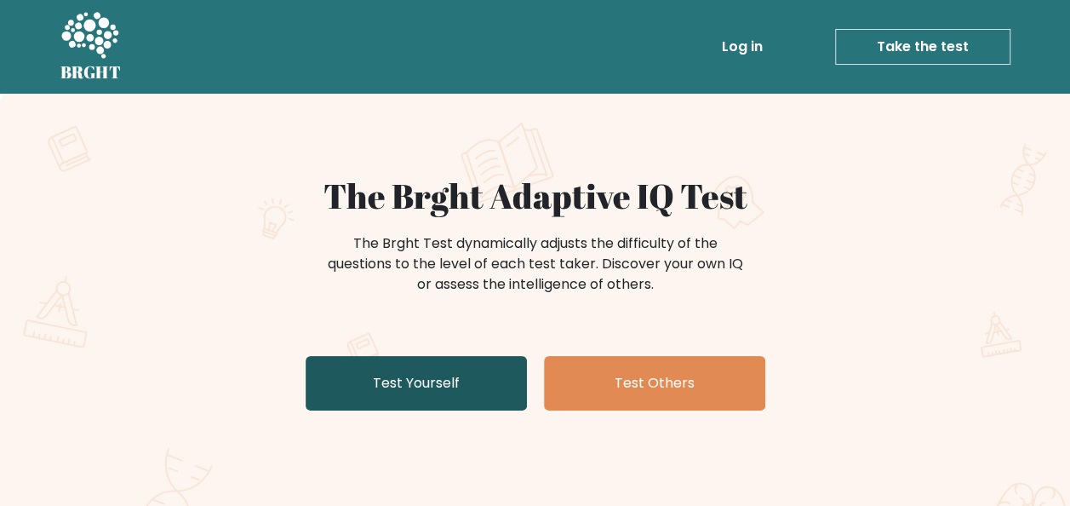
click at [467, 392] on link "Test Yourself" at bounding box center [416, 383] width 221 height 55
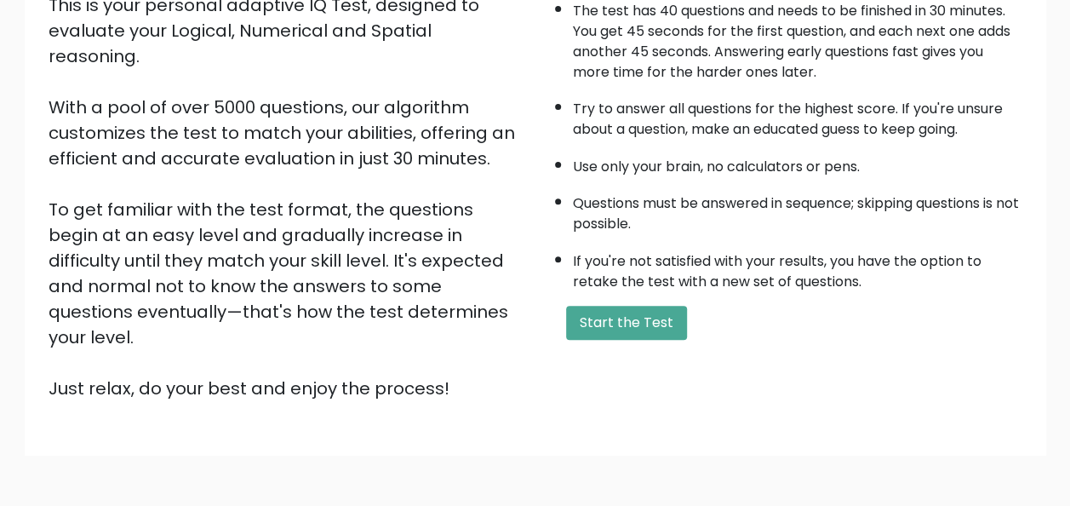
scroll to position [225, 0]
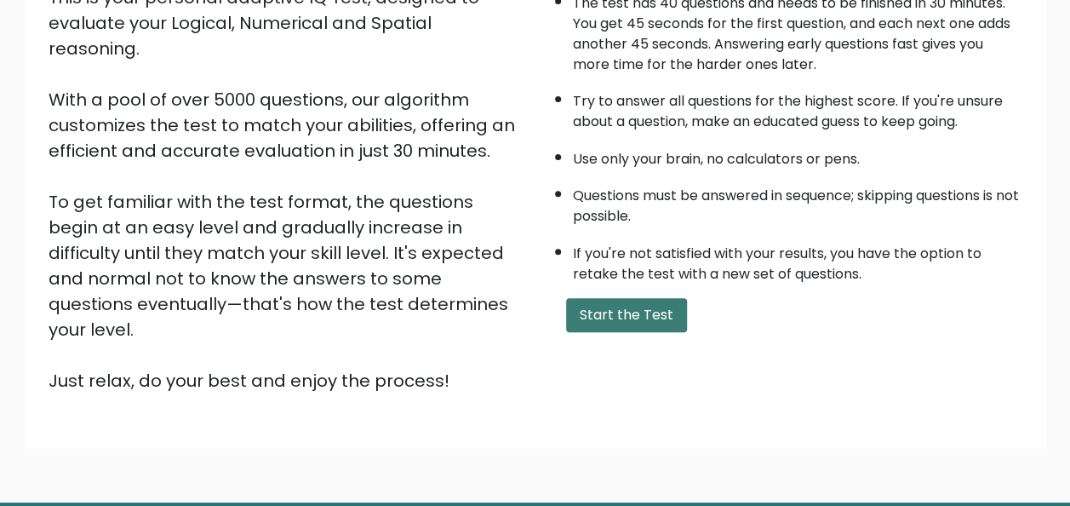
click at [608, 322] on button "Start the Test" at bounding box center [626, 315] width 121 height 34
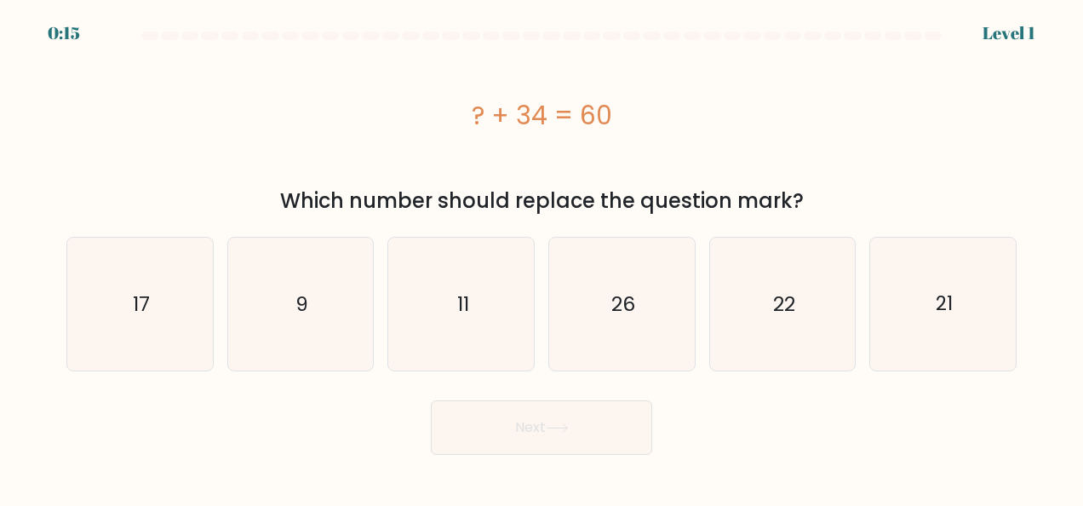
click at [608, 322] on icon "26" at bounding box center [621, 304] width 133 height 133
click at [542, 257] on input "d. 26" at bounding box center [542, 255] width 1 height 4
radio input "true"
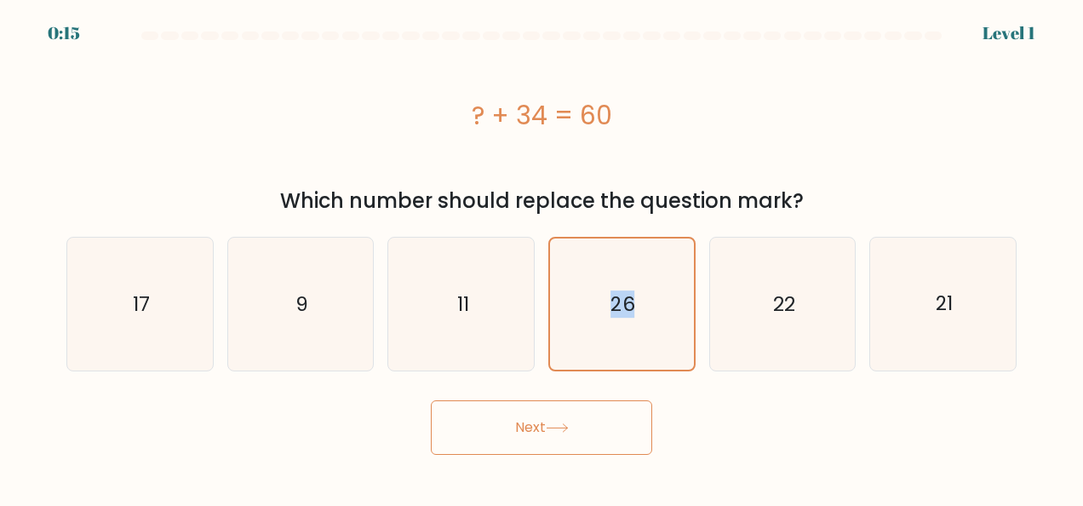
click at [608, 322] on icon "26" at bounding box center [621, 303] width 131 height 131
click at [542, 257] on input "d. 26" at bounding box center [542, 255] width 1 height 4
drag, startPoint x: 0, startPoint y: 0, endPoint x: 540, endPoint y: 432, distance: 691.3
click at [540, 432] on button "Next" at bounding box center [541, 427] width 221 height 55
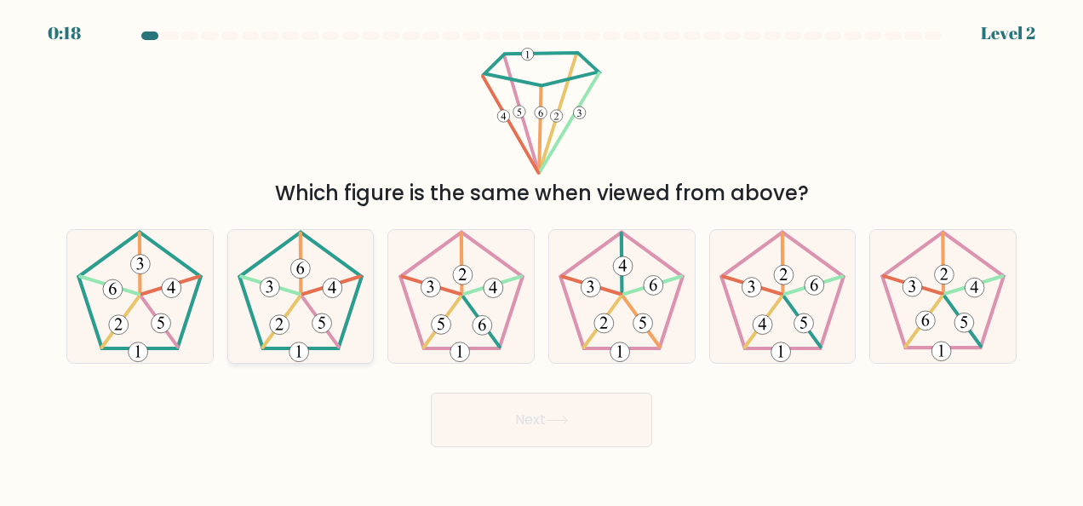
click at [300, 275] on 164 at bounding box center [300, 269] width 20 height 20
click at [542, 257] on input "b." at bounding box center [542, 255] width 1 height 4
radio input "true"
click at [537, 414] on button "Next" at bounding box center [541, 420] width 221 height 55
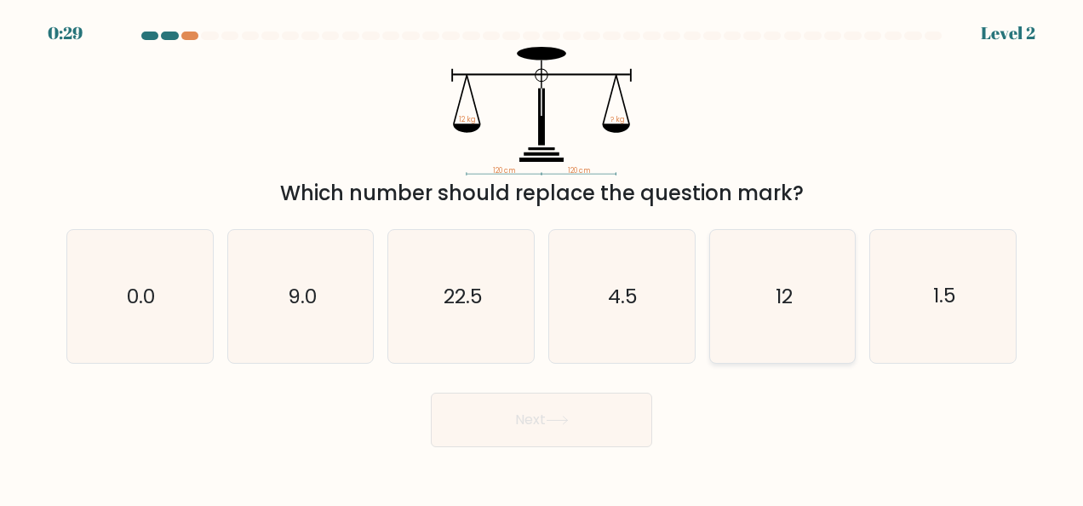
click at [734, 273] on icon "12" at bounding box center [782, 296] width 133 height 133
click at [542, 257] on input "e. 12" at bounding box center [542, 255] width 1 height 4
radio input "true"
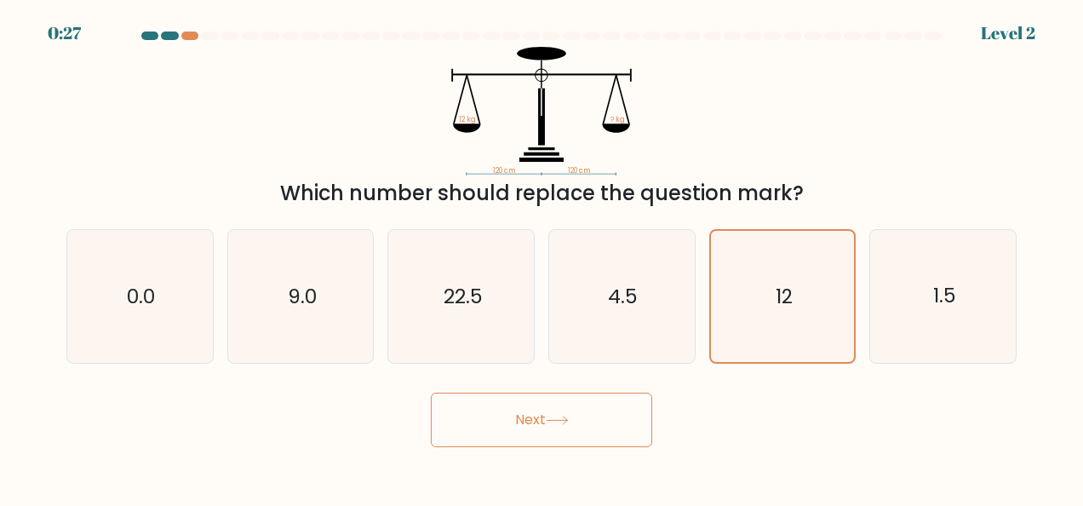
click at [557, 405] on button "Next" at bounding box center [541, 420] width 221 height 55
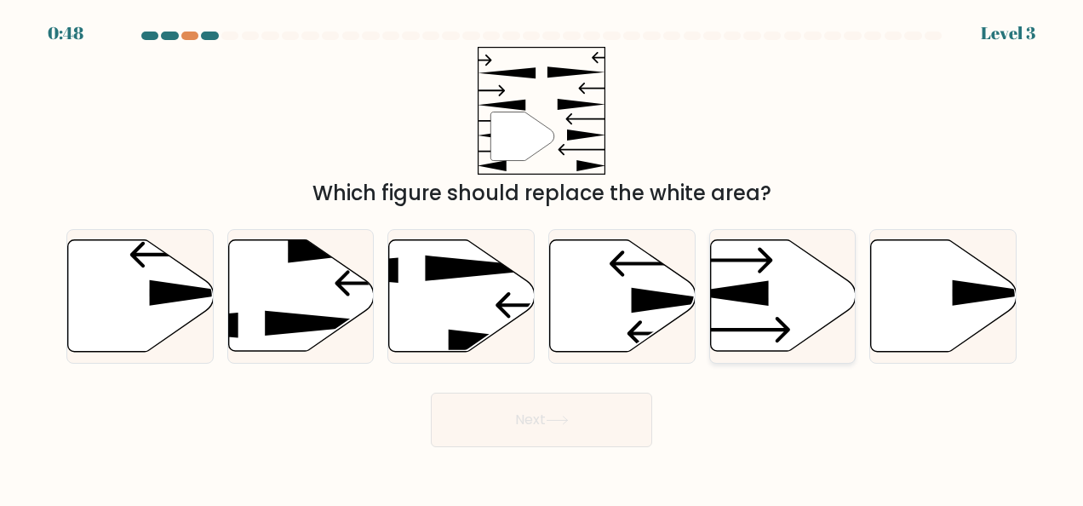
click at [796, 293] on icon at bounding box center [783, 296] width 146 height 112
click at [542, 257] on input "e." at bounding box center [542, 255] width 1 height 4
radio input "true"
click at [614, 420] on button "Next" at bounding box center [541, 420] width 221 height 55
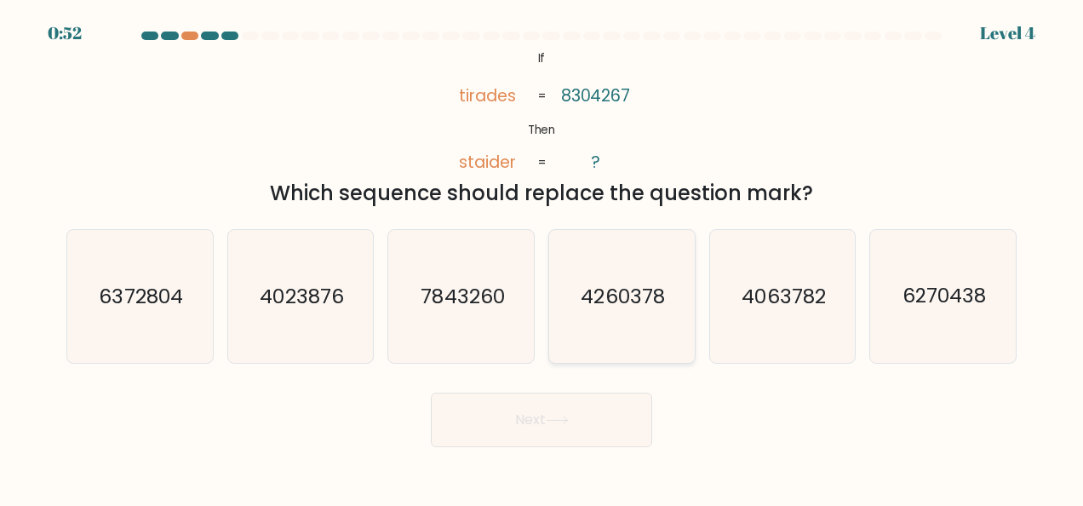
click at [595, 290] on text "4260378" at bounding box center [623, 296] width 83 height 27
click at [542, 257] on input "d. 4260378" at bounding box center [542, 255] width 1 height 4
radio input "true"
click at [577, 412] on button "Next" at bounding box center [541, 420] width 221 height 55
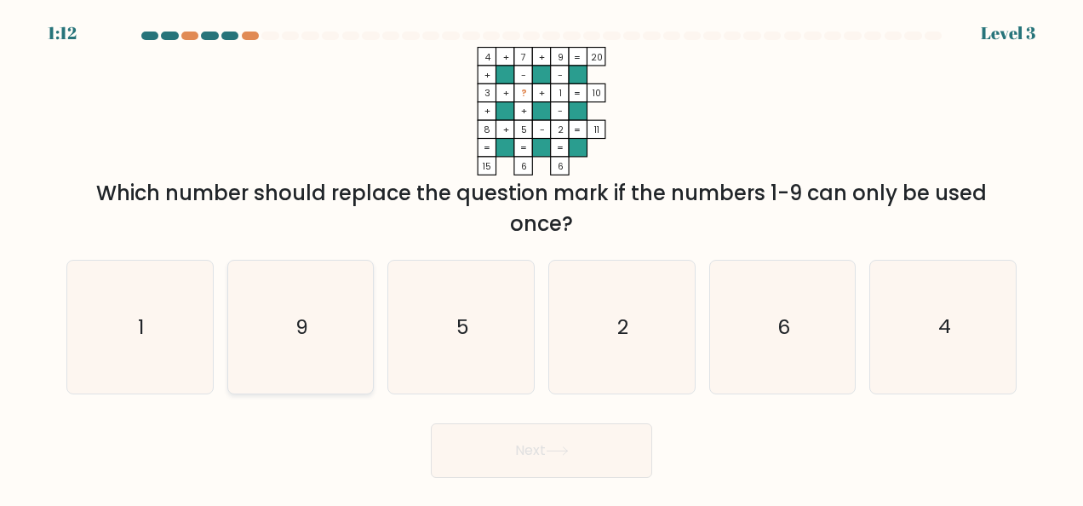
click at [337, 307] on icon "9" at bounding box center [300, 327] width 133 height 133
click at [542, 257] on input "b. 9" at bounding box center [542, 255] width 1 height 4
radio input "true"
click at [518, 446] on button "Next" at bounding box center [541, 450] width 221 height 55
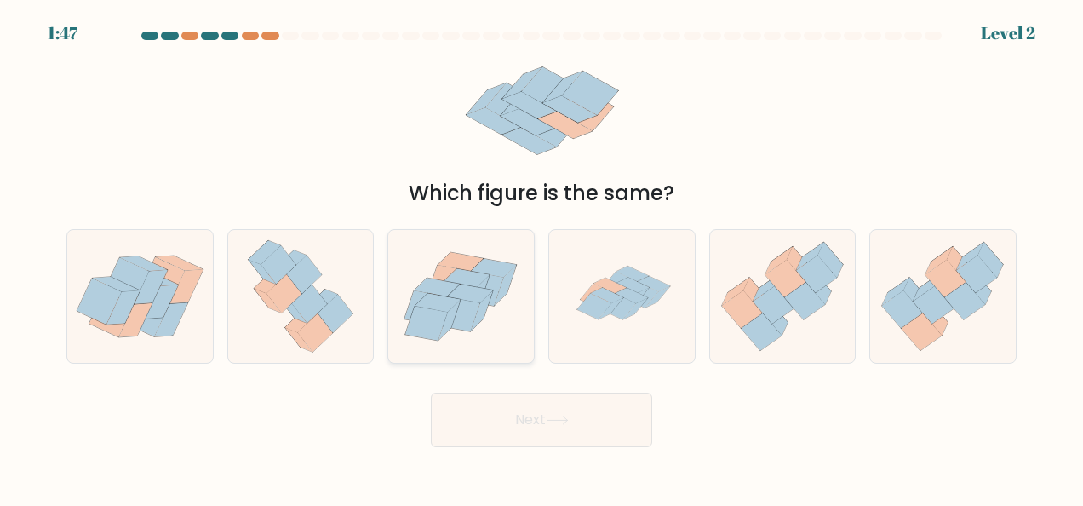
click at [456, 296] on icon at bounding box center [471, 293] width 46 height 19
click at [542, 257] on input "c." at bounding box center [542, 255] width 1 height 4
radio input "true"
click at [628, 309] on icon at bounding box center [618, 307] width 34 height 26
click at [542, 257] on input "d." at bounding box center [542, 255] width 1 height 4
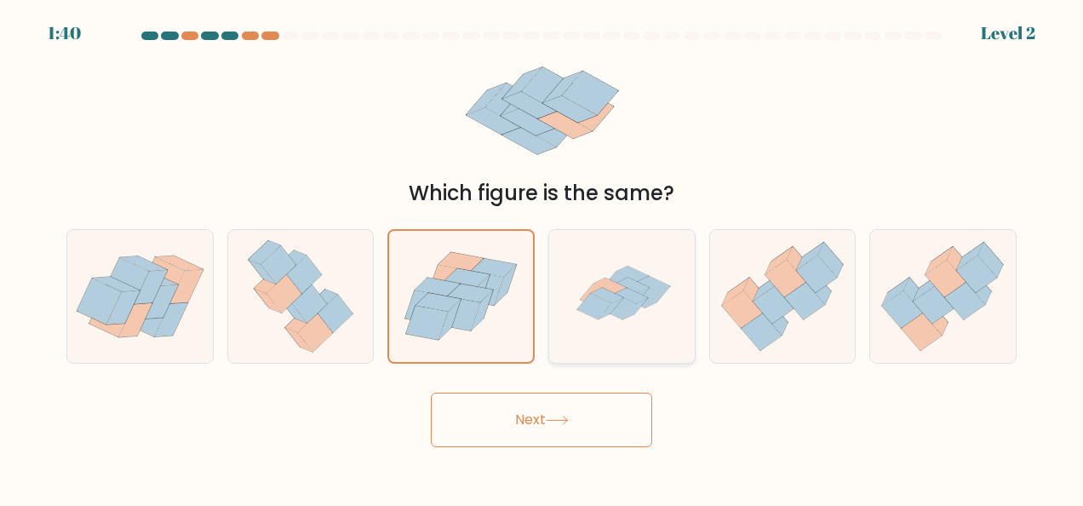
radio input "true"
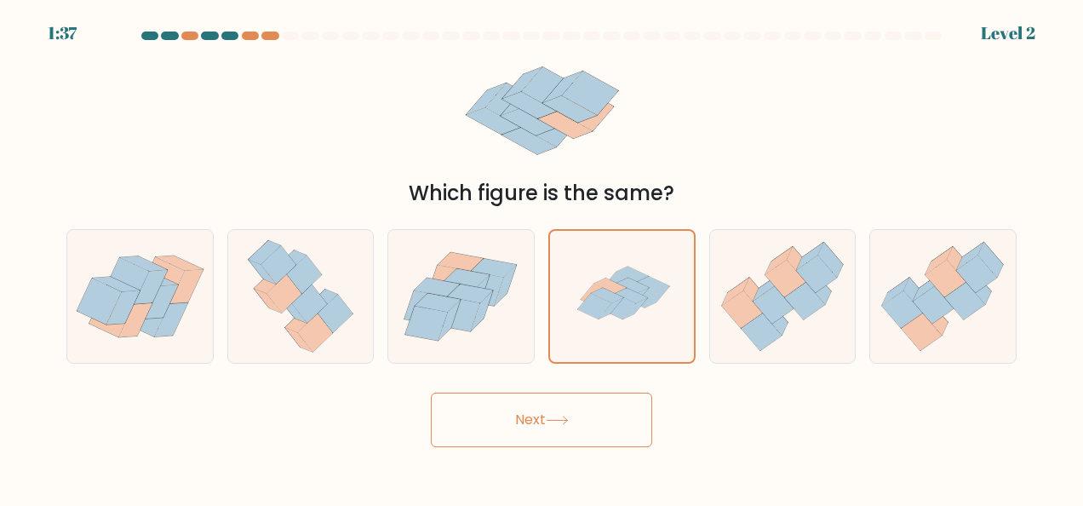
click at [568, 419] on icon at bounding box center [557, 420] width 23 height 9
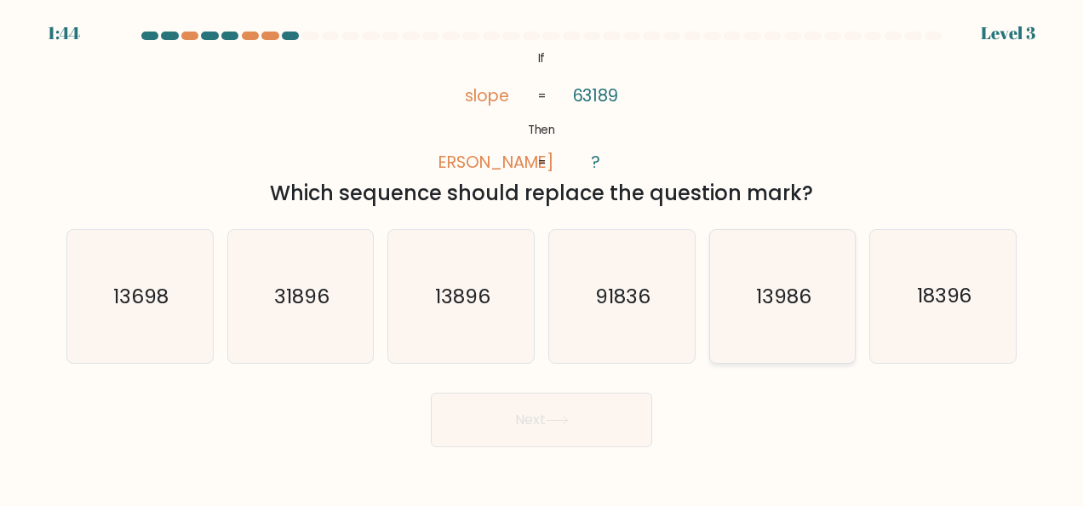
click at [780, 313] on icon "13986" at bounding box center [782, 296] width 133 height 133
click at [542, 257] on input "e. 13986" at bounding box center [542, 255] width 1 height 4
radio input "true"
click at [537, 433] on button "Next" at bounding box center [541, 420] width 221 height 55
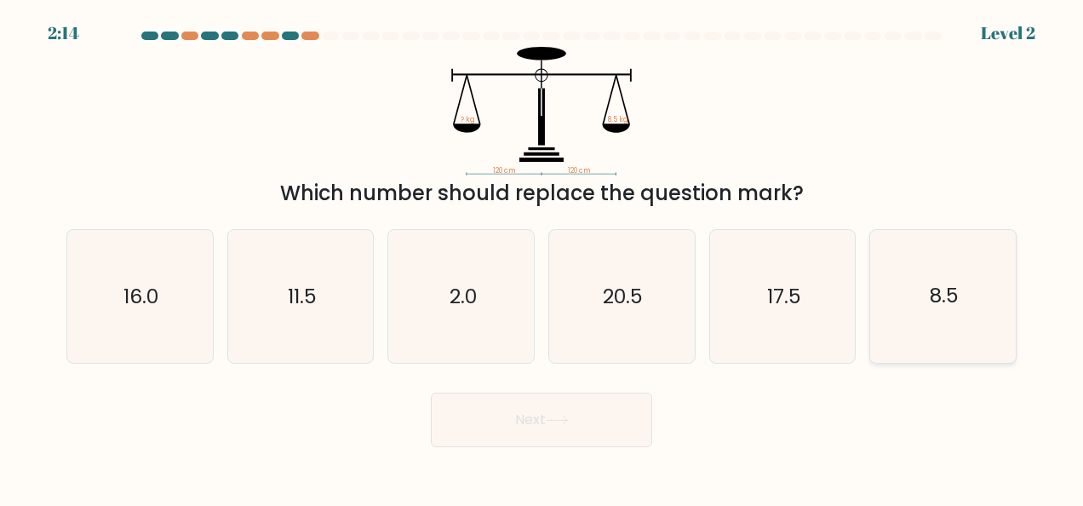
click at [960, 254] on icon "8.5" at bounding box center [943, 296] width 133 height 133
click at [542, 254] on input "f. 8.5" at bounding box center [542, 255] width 1 height 4
radio input "true"
click at [611, 422] on button "Next" at bounding box center [541, 420] width 221 height 55
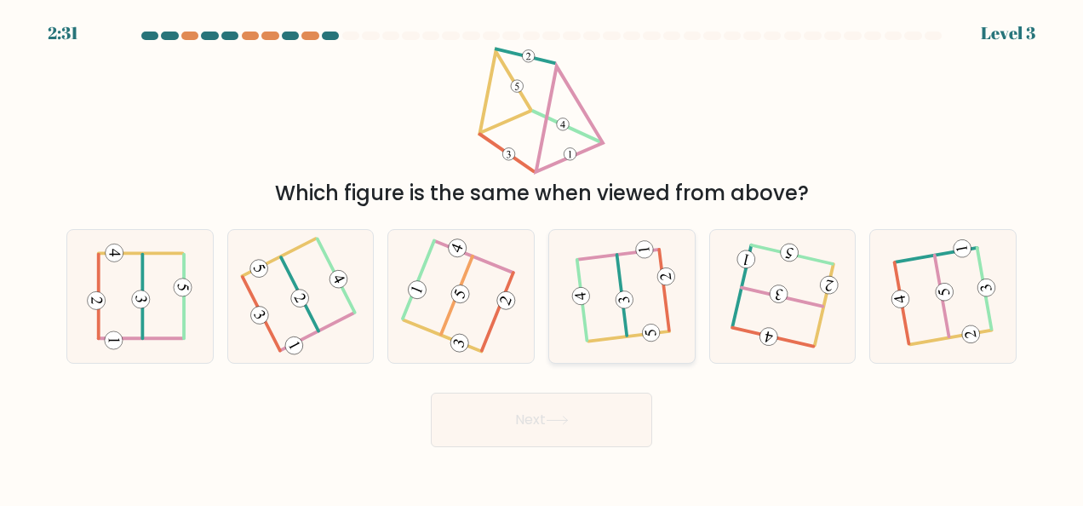
click at [623, 321] on icon at bounding box center [622, 297] width 102 height 106
click at [542, 257] on input "d." at bounding box center [542, 255] width 1 height 4
radio input "true"
click at [620, 396] on button "Next" at bounding box center [541, 420] width 221 height 55
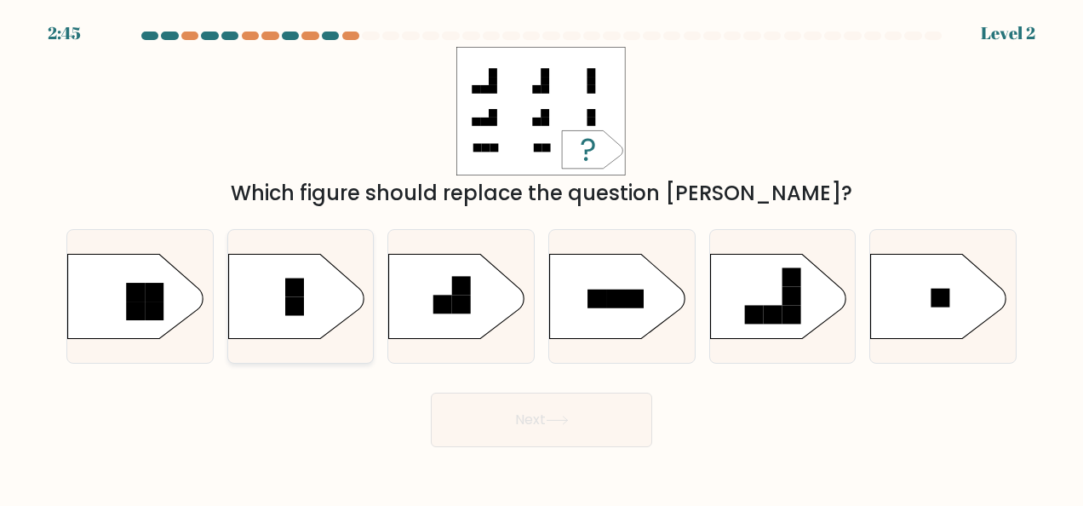
click at [305, 312] on icon at bounding box center [296, 296] width 136 height 85
click at [542, 257] on input "b." at bounding box center [542, 255] width 1 height 4
radio input "true"
click at [567, 426] on button "Next" at bounding box center [541, 420] width 221 height 55
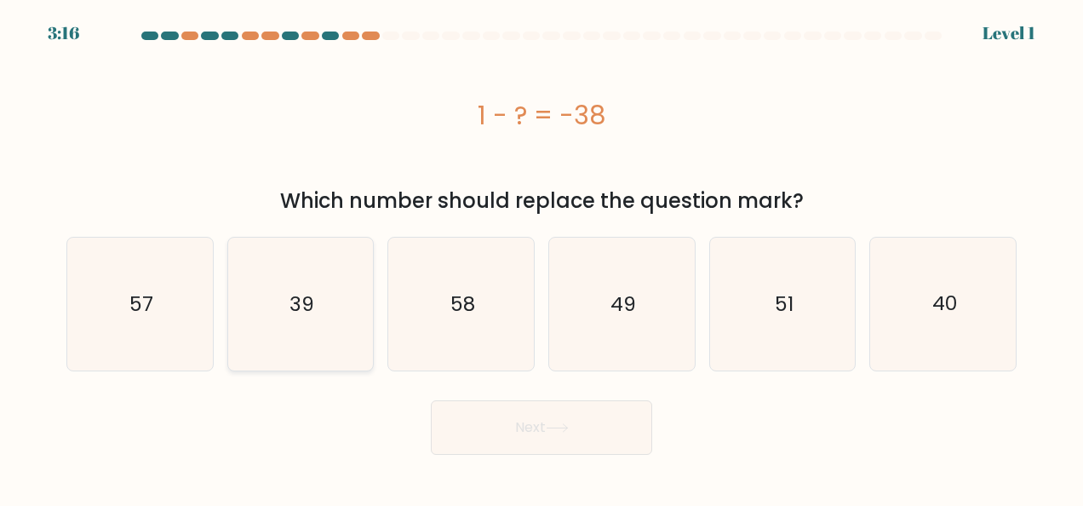
click at [308, 293] on text "39" at bounding box center [302, 303] width 25 height 27
click at [542, 257] on input "b. 39" at bounding box center [542, 255] width 1 height 4
radio input "true"
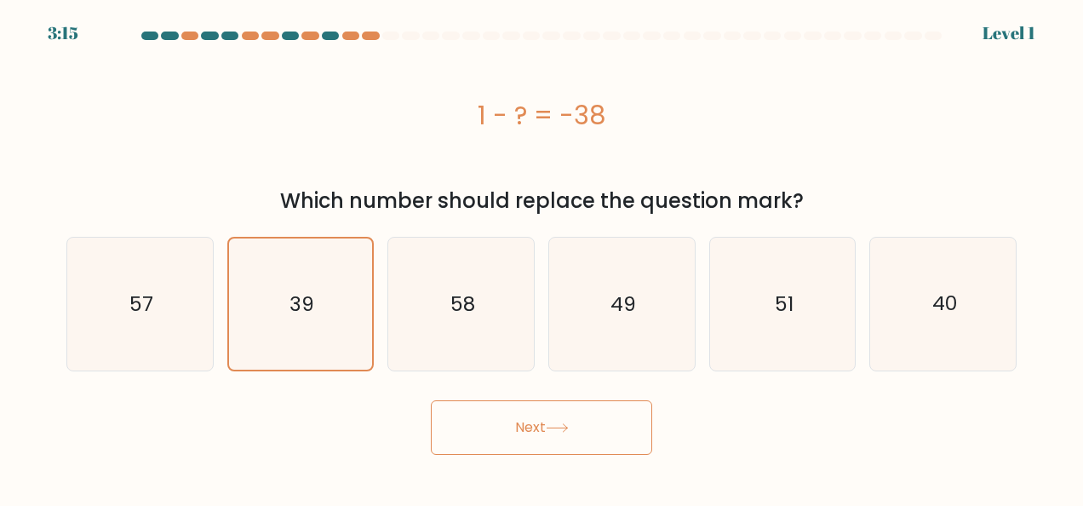
click at [620, 420] on button "Next" at bounding box center [541, 427] width 221 height 55
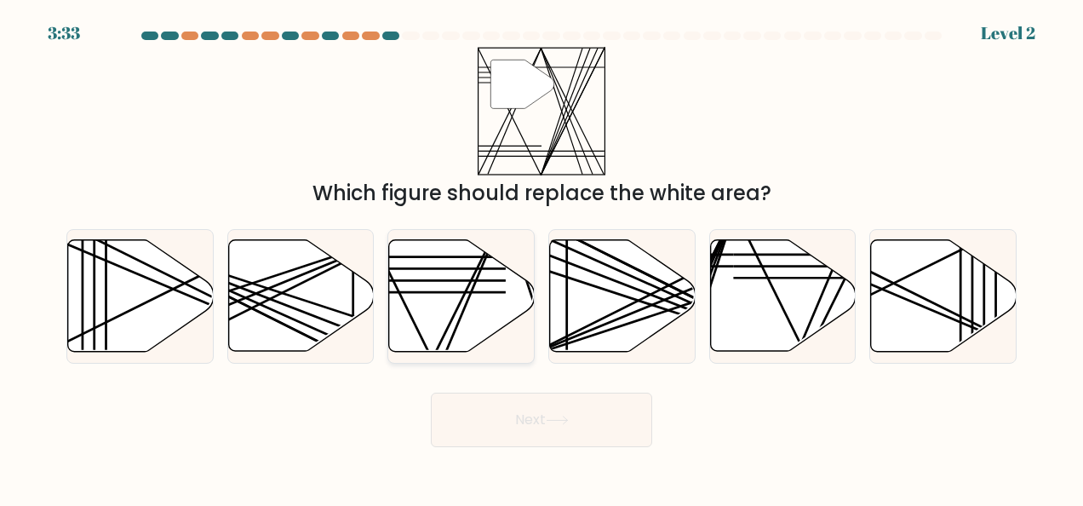
click at [450, 297] on icon at bounding box center [462, 296] width 146 height 112
click at [542, 257] on input "c." at bounding box center [542, 255] width 1 height 4
radio input "true"
click at [538, 422] on button "Next" at bounding box center [541, 420] width 221 height 55
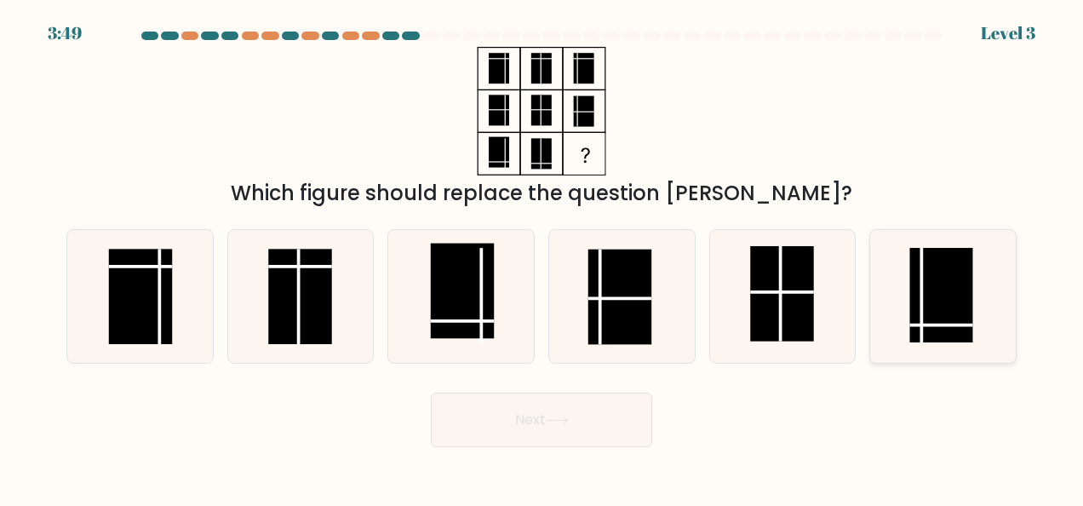
click at [949, 285] on rect at bounding box center [940, 295] width 63 height 95
click at [542, 257] on input "f." at bounding box center [542, 255] width 1 height 4
radio input "true"
click at [626, 419] on button "Next" at bounding box center [541, 420] width 221 height 55
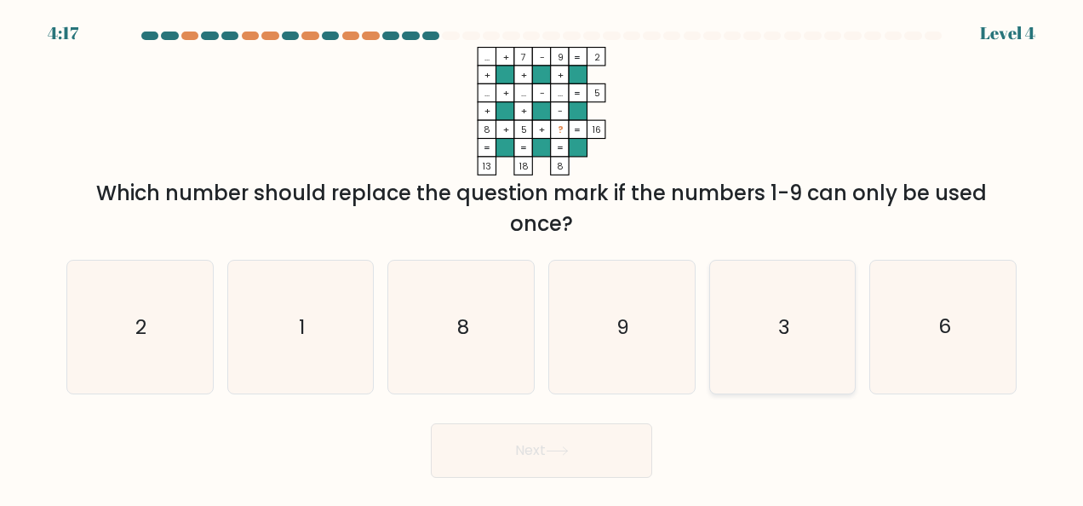
click at [768, 330] on icon "3" at bounding box center [782, 327] width 133 height 133
click at [542, 257] on input "e. 3" at bounding box center [542, 255] width 1 height 4
radio input "true"
click at [577, 443] on button "Next" at bounding box center [541, 450] width 221 height 55
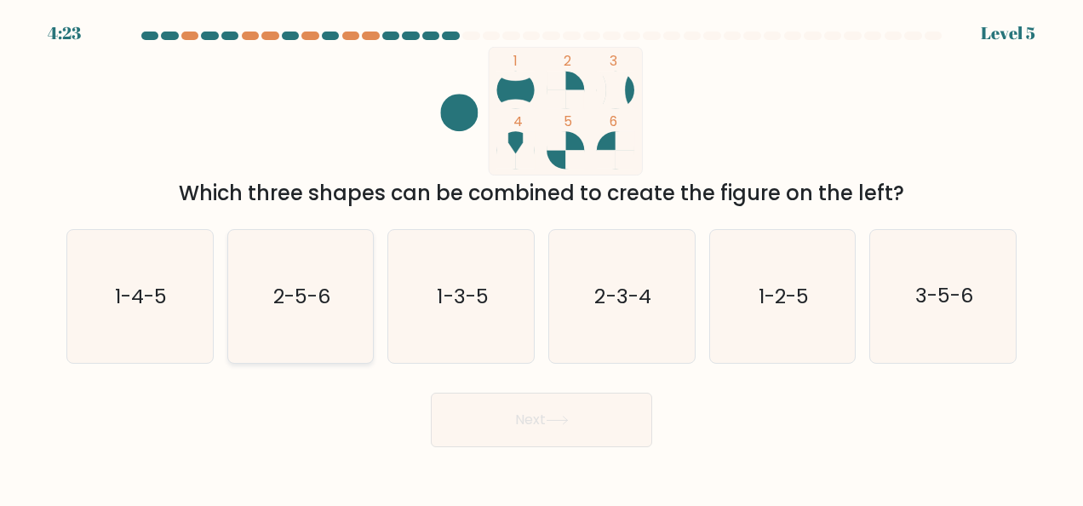
click at [307, 316] on icon "2-5-6" at bounding box center [300, 296] width 133 height 133
click at [542, 257] on input "b. 2-5-6" at bounding box center [542, 255] width 1 height 4
radio input "true"
click at [591, 415] on button "Next" at bounding box center [541, 420] width 221 height 55
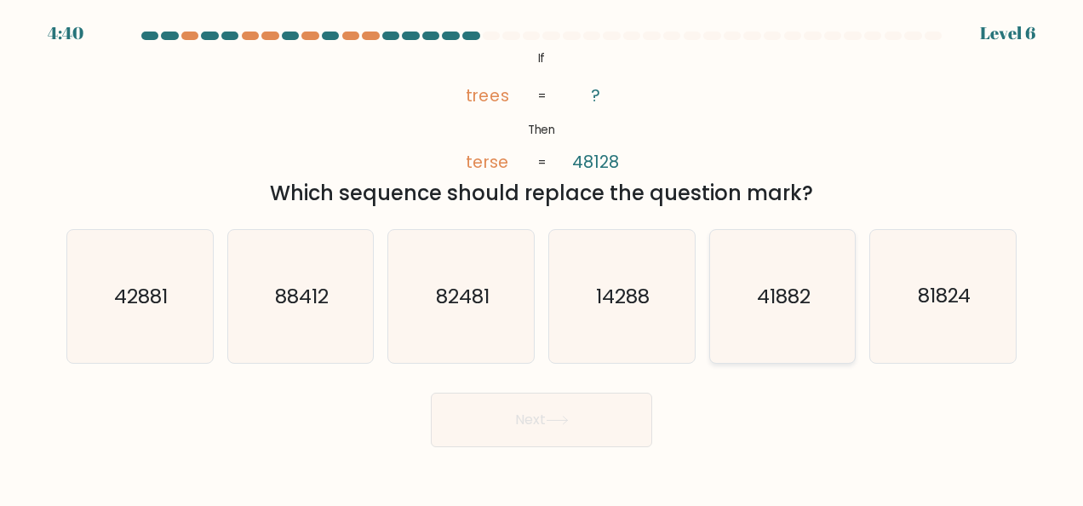
click at [785, 307] on text "41882" at bounding box center [784, 296] width 54 height 27
click at [542, 257] on input "e. 41882" at bounding box center [542, 255] width 1 height 4
radio input "true"
click at [591, 420] on button "Next" at bounding box center [541, 420] width 221 height 55
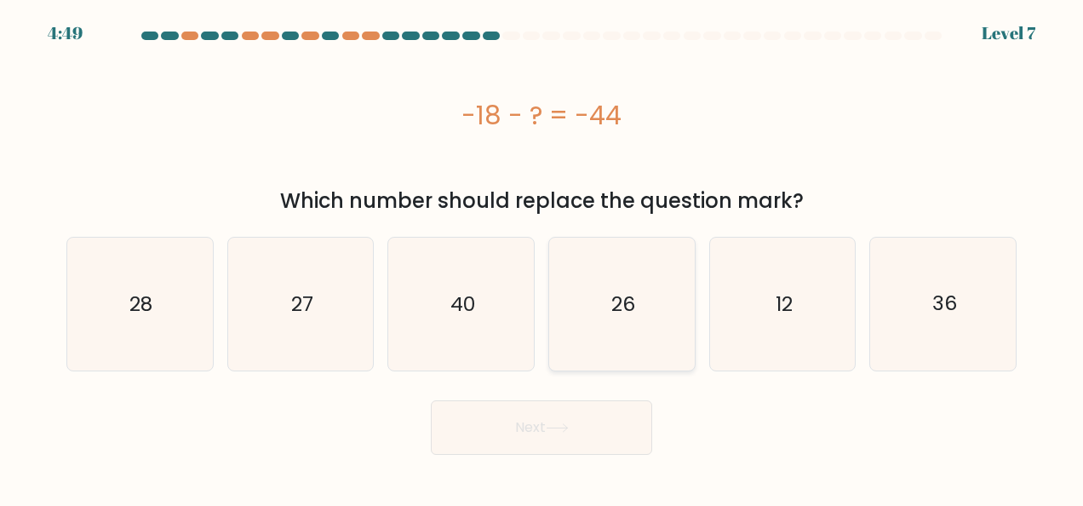
click at [678, 324] on icon "26" at bounding box center [621, 304] width 133 height 133
click at [542, 257] on input "d. 26" at bounding box center [542, 255] width 1 height 4
radio input "true"
click at [576, 438] on button "Next" at bounding box center [541, 427] width 221 height 55
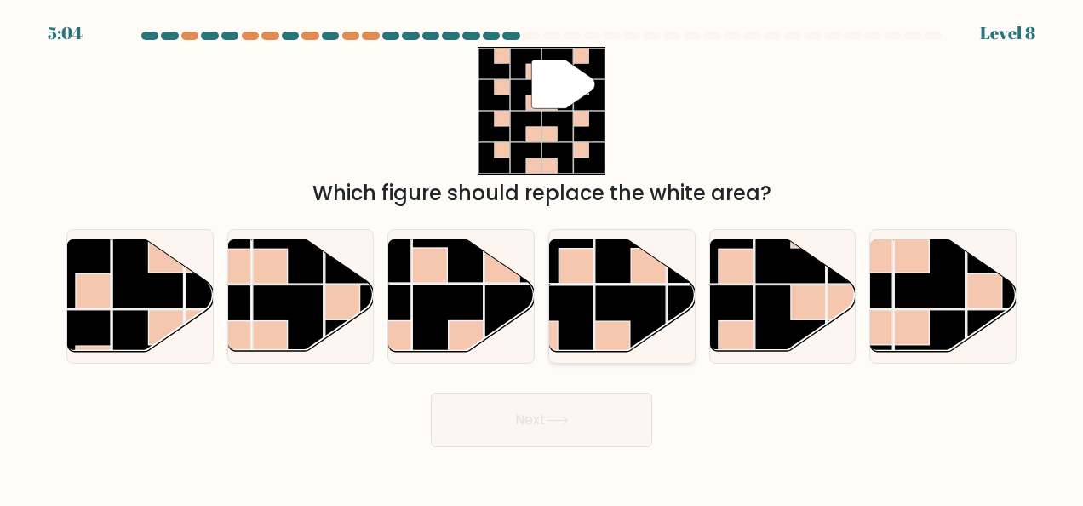
click at [623, 273] on rect at bounding box center [630, 248] width 71 height 71
click at [542, 257] on input "d." at bounding box center [542, 255] width 1 height 4
radio input "true"
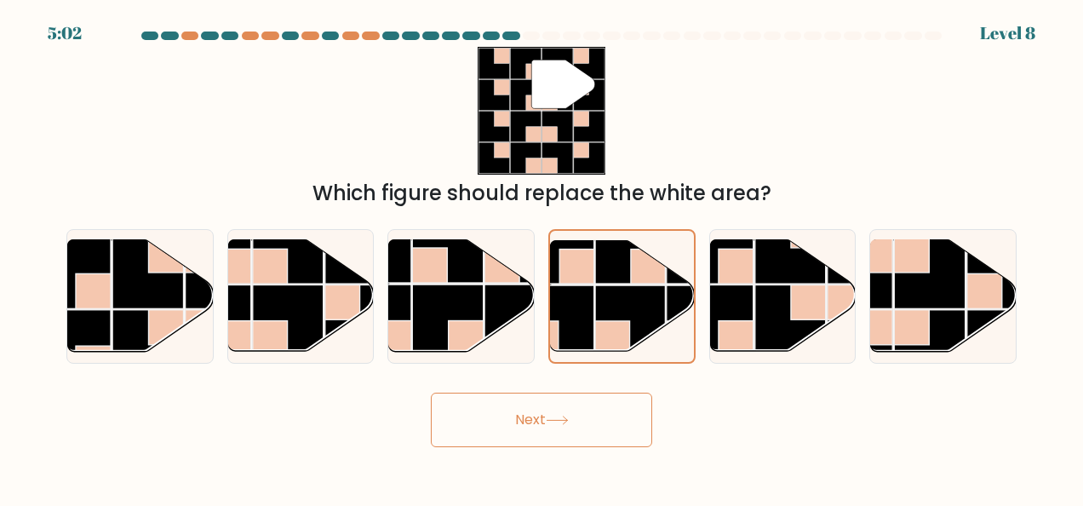
click at [606, 410] on button "Next" at bounding box center [541, 420] width 221 height 55
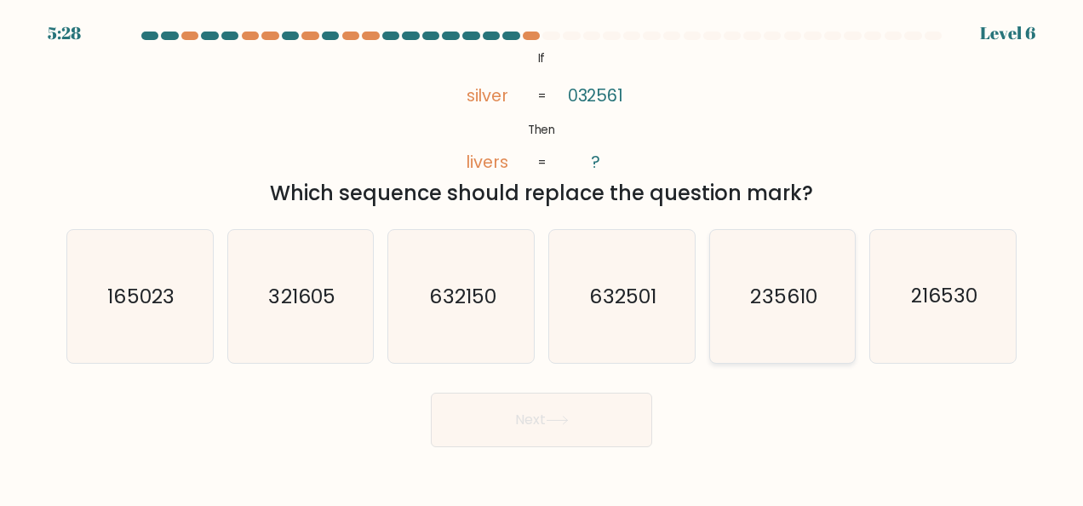
click at [812, 281] on icon "235610" at bounding box center [782, 296] width 133 height 133
click at [542, 257] on input "e. 235610" at bounding box center [542, 255] width 1 height 4
radio input "true"
click at [564, 426] on button "Next" at bounding box center [541, 420] width 221 height 55
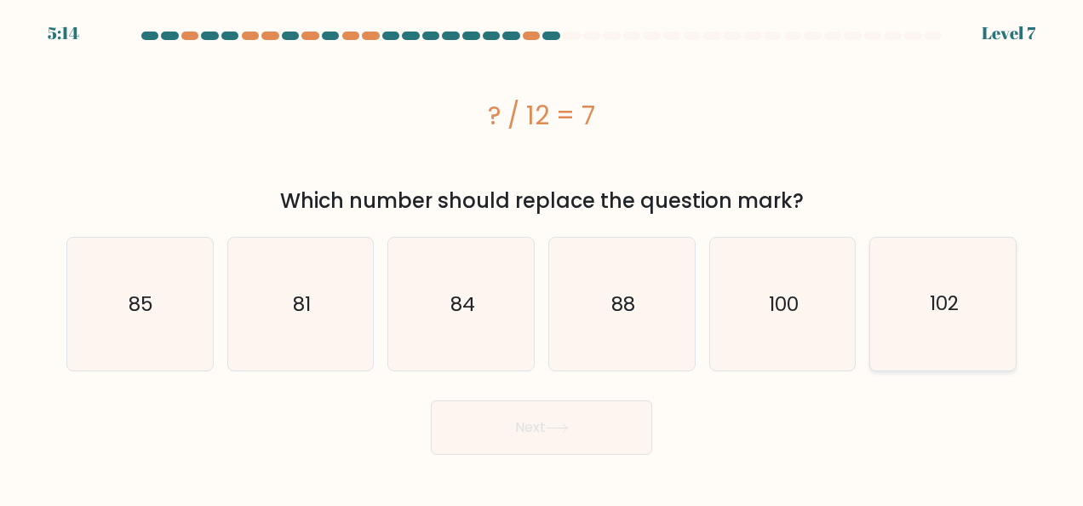
click at [924, 341] on icon "102" at bounding box center [943, 304] width 133 height 133
click at [542, 257] on input "f. 102" at bounding box center [542, 255] width 1 height 4
radio input "true"
click at [525, 433] on button "Next" at bounding box center [541, 427] width 221 height 55
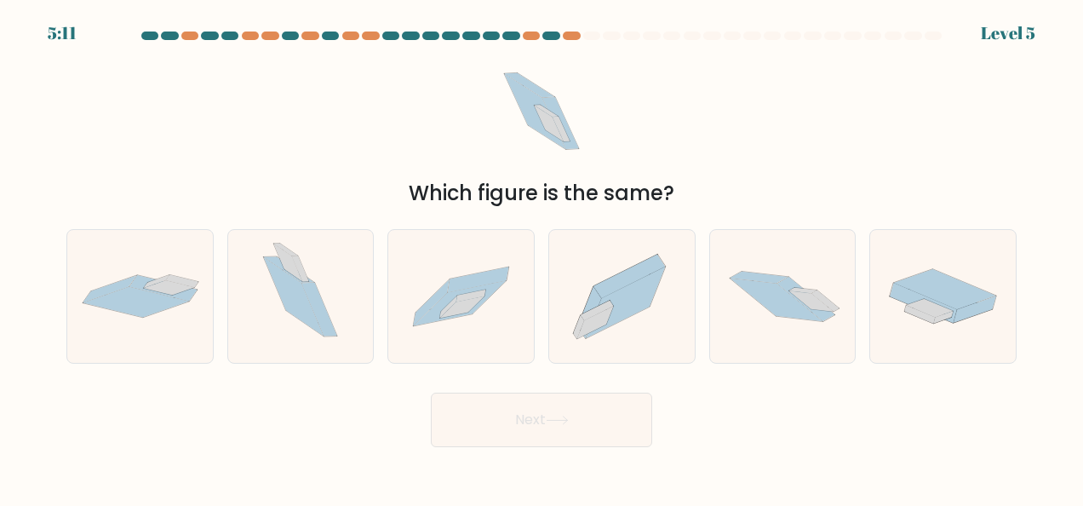
click at [525, 433] on button "Next" at bounding box center [541, 420] width 221 height 55
click at [288, 439] on div "Next" at bounding box center [541, 415] width 971 height 63
click at [623, 317] on icon at bounding box center [625, 303] width 79 height 72
click at [542, 257] on input "d." at bounding box center [542, 255] width 1 height 4
radio input "true"
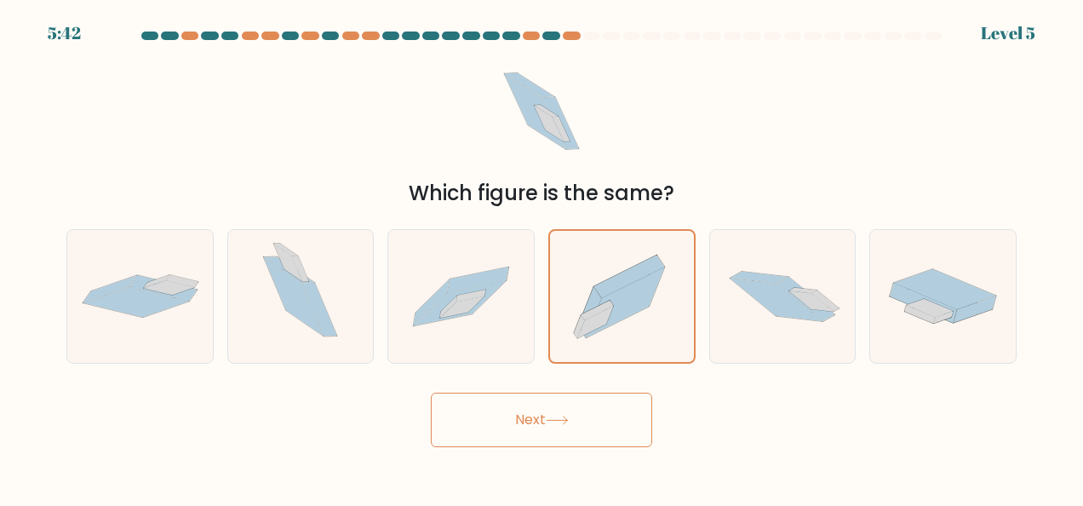
click at [607, 404] on button "Next" at bounding box center [541, 420] width 221 height 55
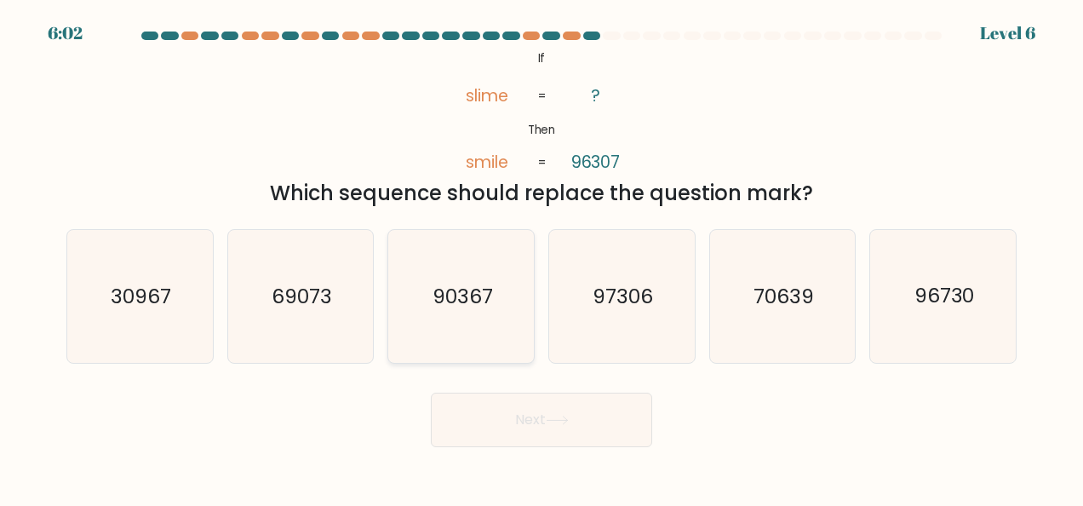
click at [509, 283] on icon "90367" at bounding box center [461, 296] width 133 height 133
click at [542, 257] on input "c. 90367" at bounding box center [542, 255] width 1 height 4
radio input "true"
click at [536, 413] on button "Next" at bounding box center [541, 420] width 221 height 55
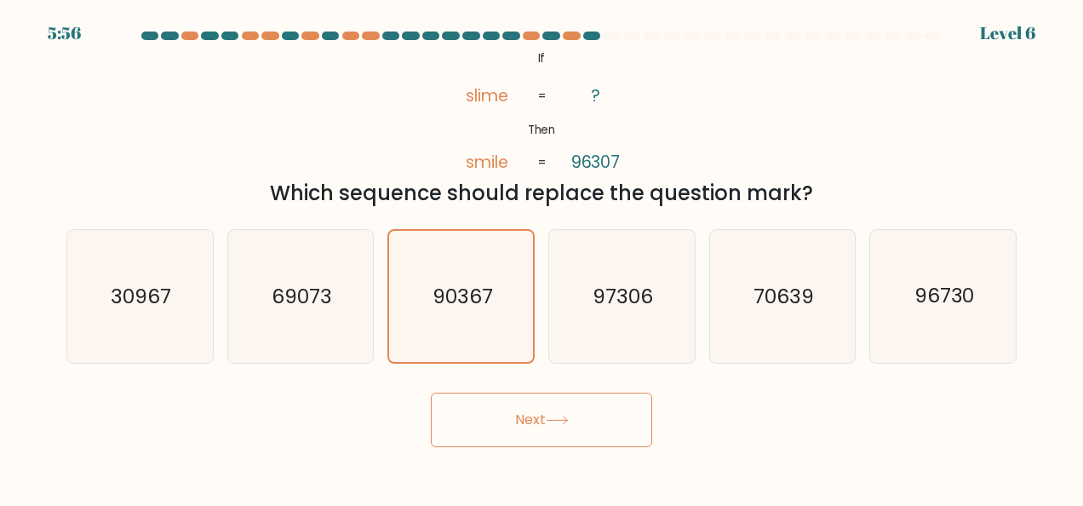
click at [582, 415] on button "Next" at bounding box center [541, 420] width 221 height 55
click at [547, 422] on button "Next" at bounding box center [541, 420] width 221 height 55
click at [540, 410] on button "Next" at bounding box center [541, 420] width 221 height 55
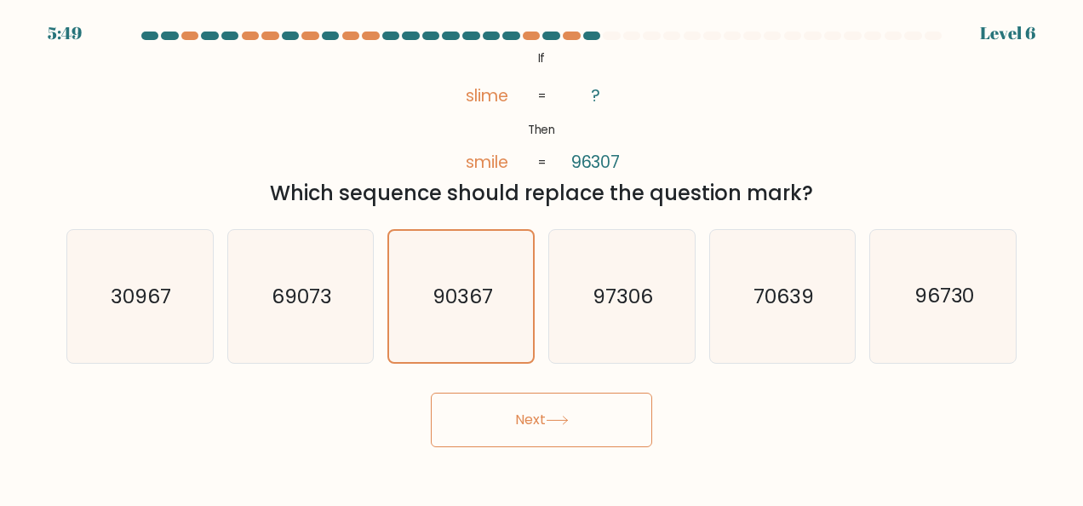
click at [540, 410] on button "Next" at bounding box center [541, 420] width 221 height 55
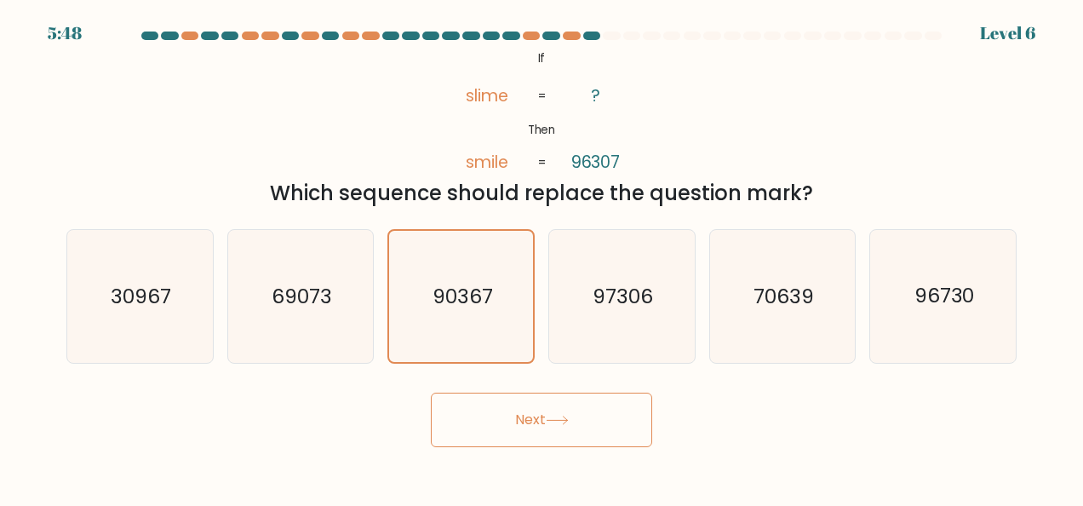
click at [540, 410] on button "Next" at bounding box center [541, 420] width 221 height 55
click at [301, 279] on icon "69073" at bounding box center [300, 296] width 133 height 133
click at [542, 257] on input "b. 69073" at bounding box center [542, 255] width 1 height 4
radio input "true"
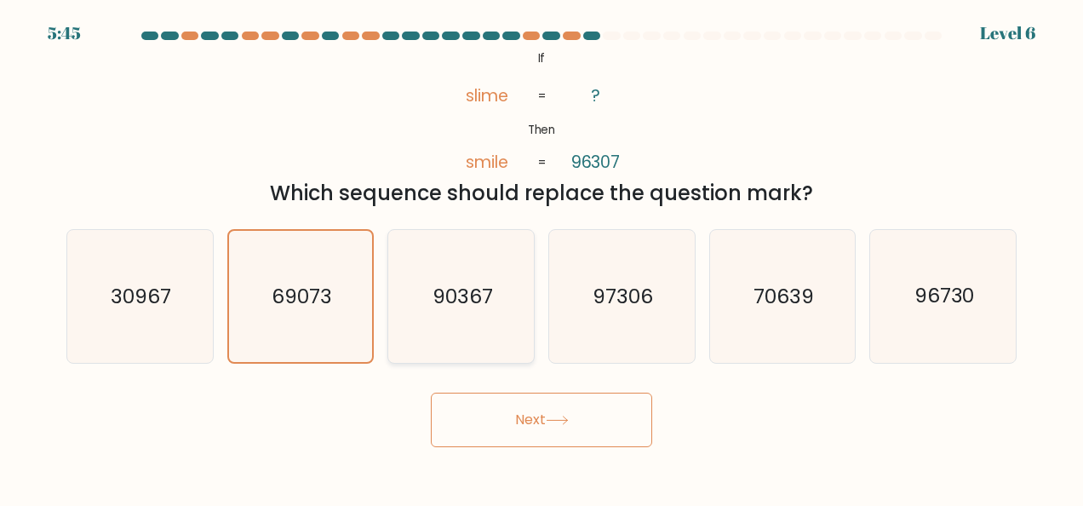
click at [416, 296] on icon "90367" at bounding box center [461, 296] width 133 height 133
click at [542, 257] on input "c. 90367" at bounding box center [542, 255] width 1 height 4
radio input "true"
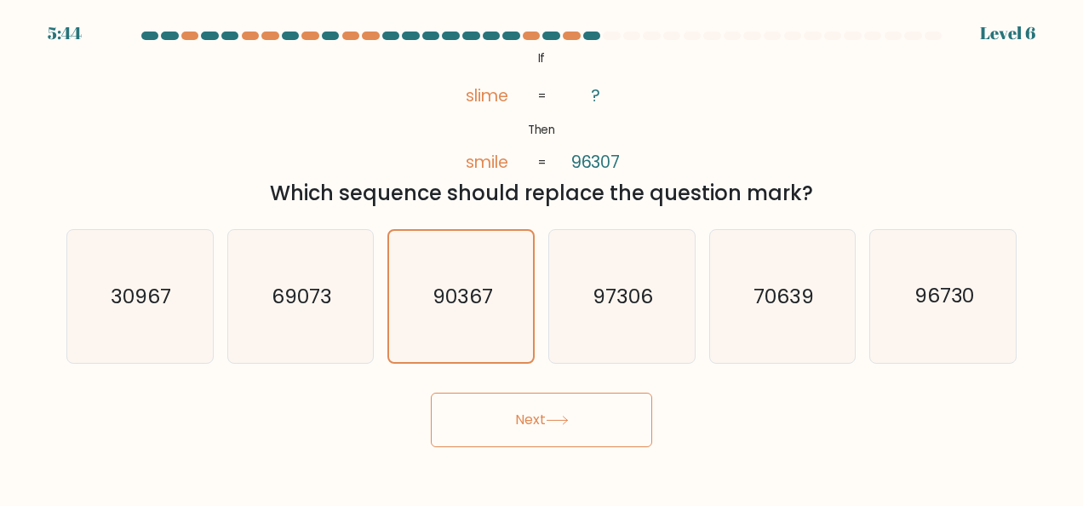
click at [535, 421] on button "Next" at bounding box center [541, 420] width 221 height 55
click at [561, 422] on icon at bounding box center [557, 420] width 23 height 9
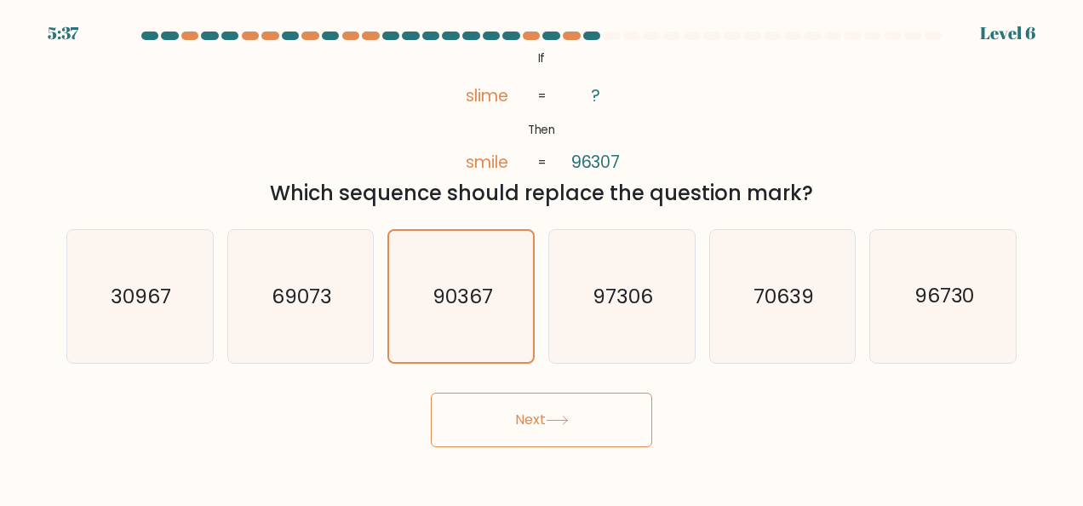
click at [561, 422] on icon at bounding box center [557, 420] width 23 height 9
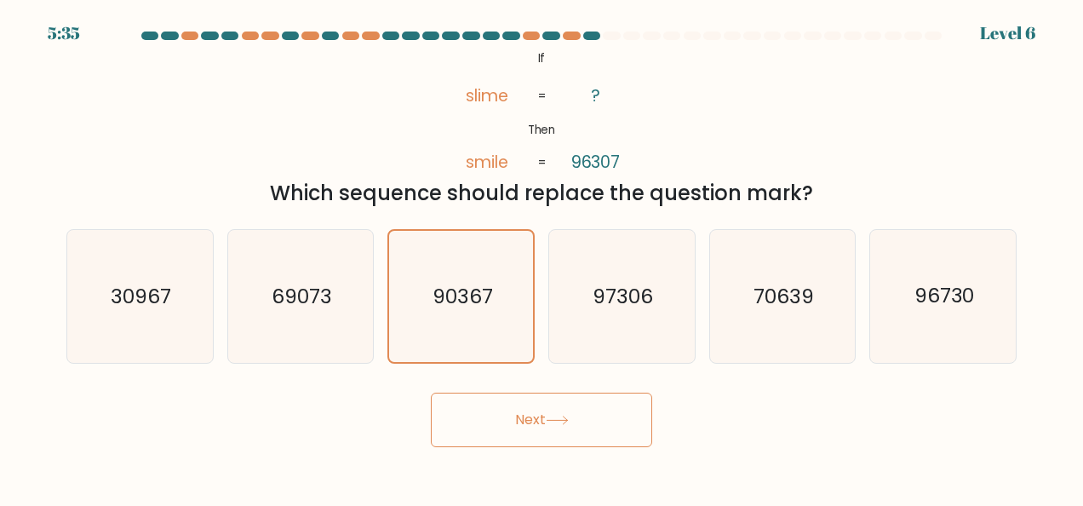
click at [561, 422] on icon at bounding box center [557, 420] width 23 height 9
click at [632, 319] on icon "97306" at bounding box center [621, 296] width 133 height 133
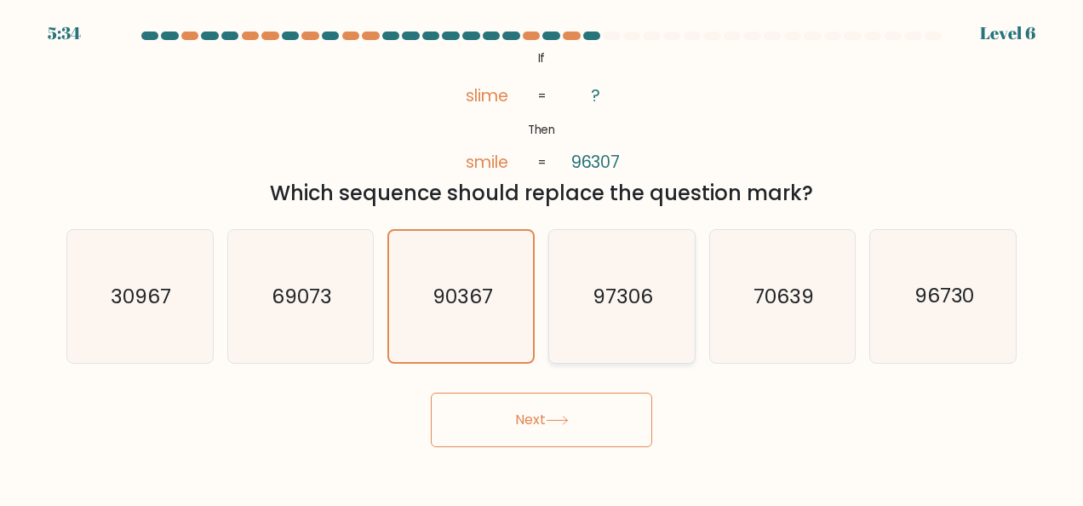
click at [542, 257] on input "d. 97306" at bounding box center [542, 255] width 1 height 4
radio input "true"
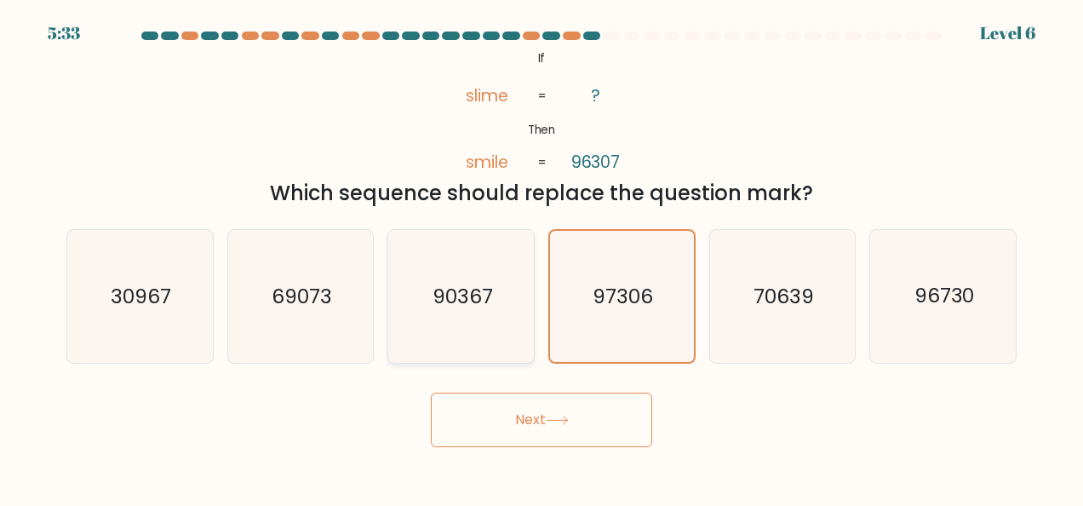
click at [495, 310] on icon "90367" at bounding box center [461, 296] width 133 height 133
click at [542, 257] on input "c. 90367" at bounding box center [542, 255] width 1 height 4
radio input "true"
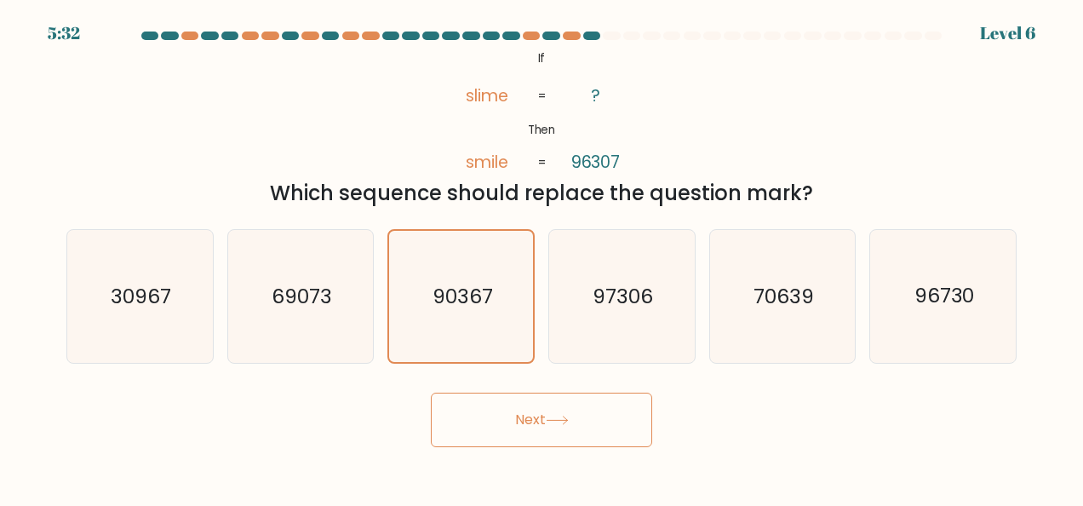
click at [582, 419] on button "Next" at bounding box center [541, 420] width 221 height 55
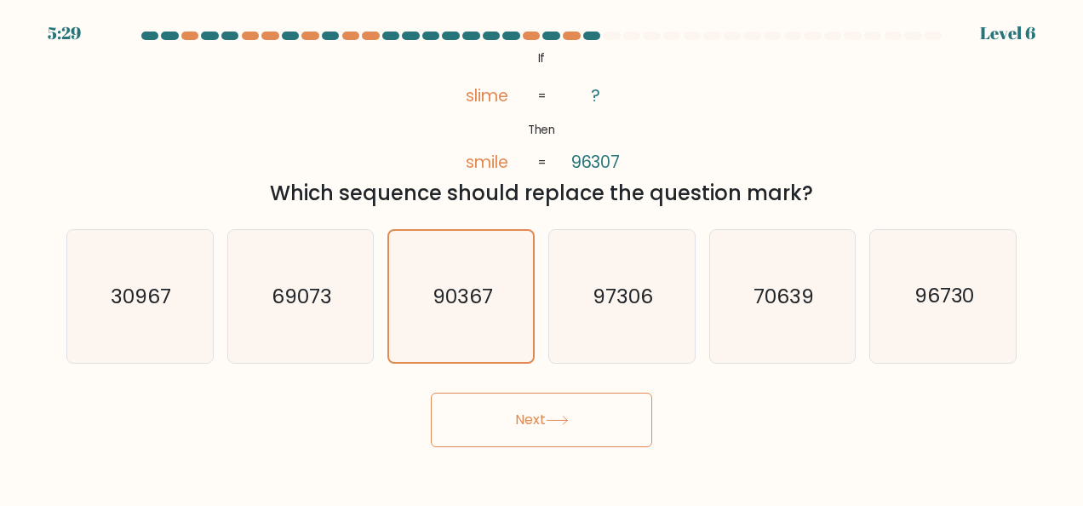
click at [582, 419] on button "Next" at bounding box center [541, 420] width 221 height 55
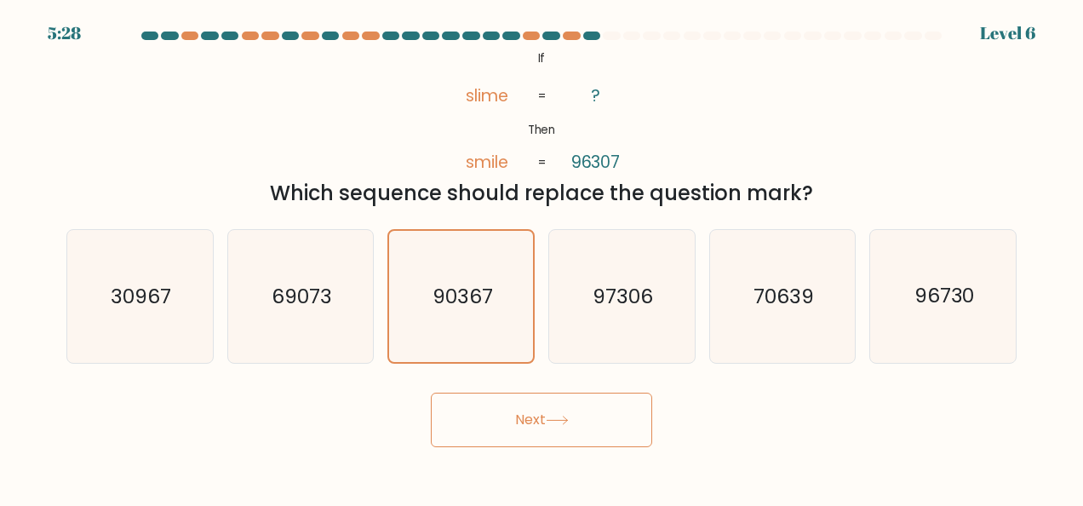
click at [582, 419] on button "Next" at bounding box center [541, 420] width 221 height 55
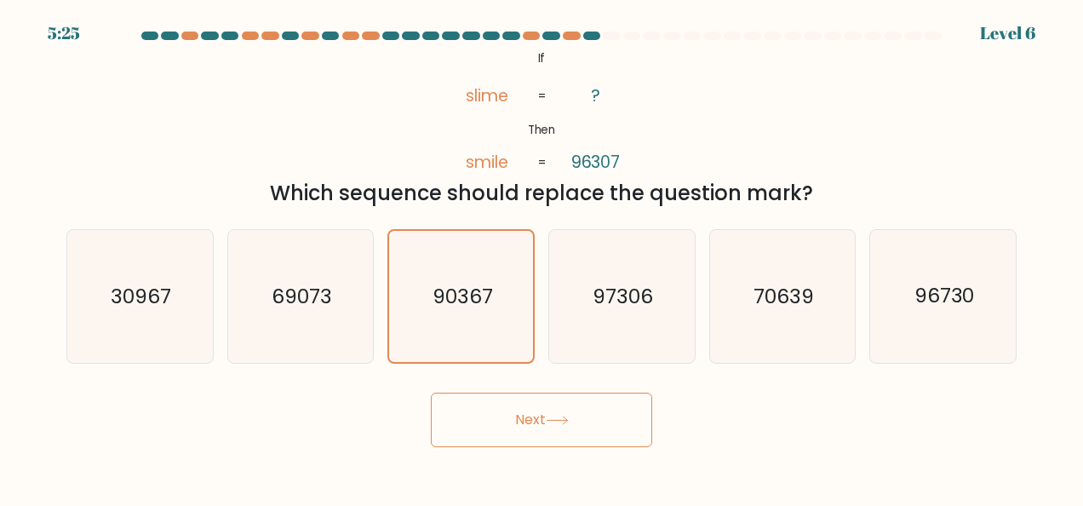
click at [582, 419] on button "Next" at bounding box center [541, 420] width 221 height 55
click at [431, 393] on button "Next" at bounding box center [541, 420] width 221 height 55
click at [320, 436] on div "Next" at bounding box center [541, 415] width 971 height 63
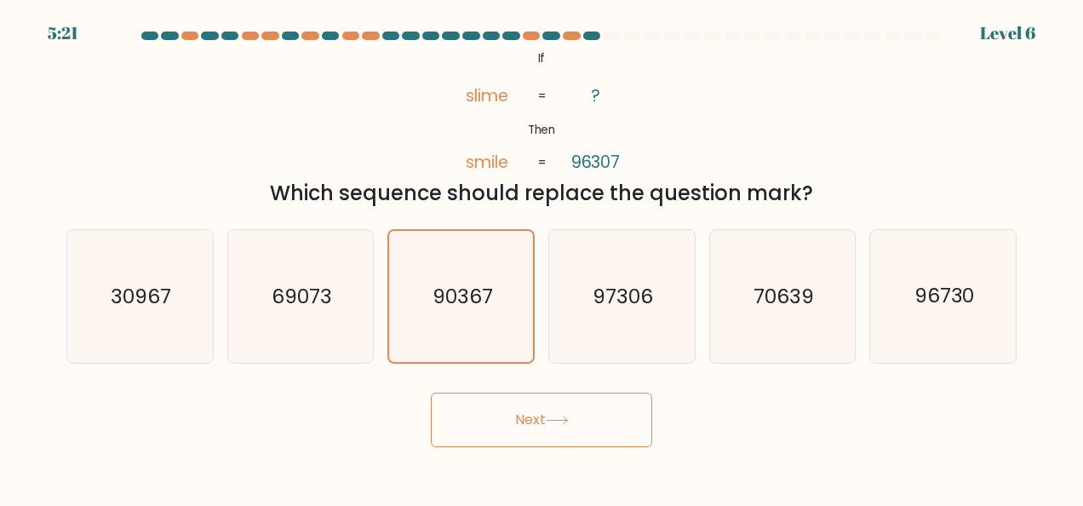
click at [320, 436] on div "Next" at bounding box center [541, 415] width 971 height 63
click at [472, 307] on text "90367" at bounding box center [463, 296] width 60 height 27
click at [542, 257] on input "c. 90367" at bounding box center [542, 255] width 1 height 4
radio input "true"
click at [549, 429] on button "Next" at bounding box center [541, 420] width 221 height 55
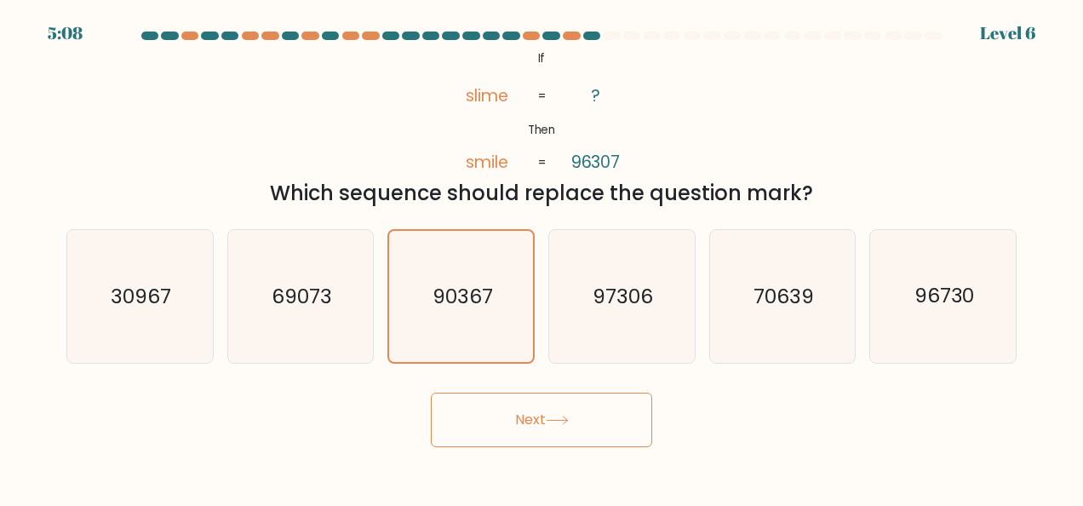
click at [548, 427] on button "Next" at bounding box center [541, 420] width 221 height 55
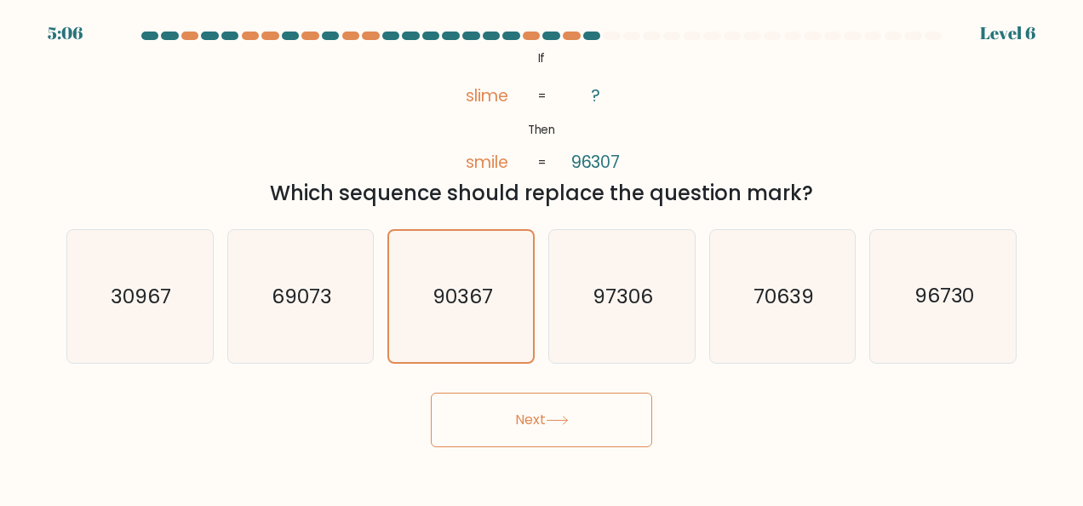
click at [548, 427] on button "Next" at bounding box center [541, 420] width 221 height 55
drag, startPoint x: 548, startPoint y: 427, endPoint x: 531, endPoint y: 427, distance: 17.0
click at [531, 427] on button "Next" at bounding box center [541, 420] width 221 height 55
click at [496, 313] on icon "90367" at bounding box center [461, 296] width 133 height 133
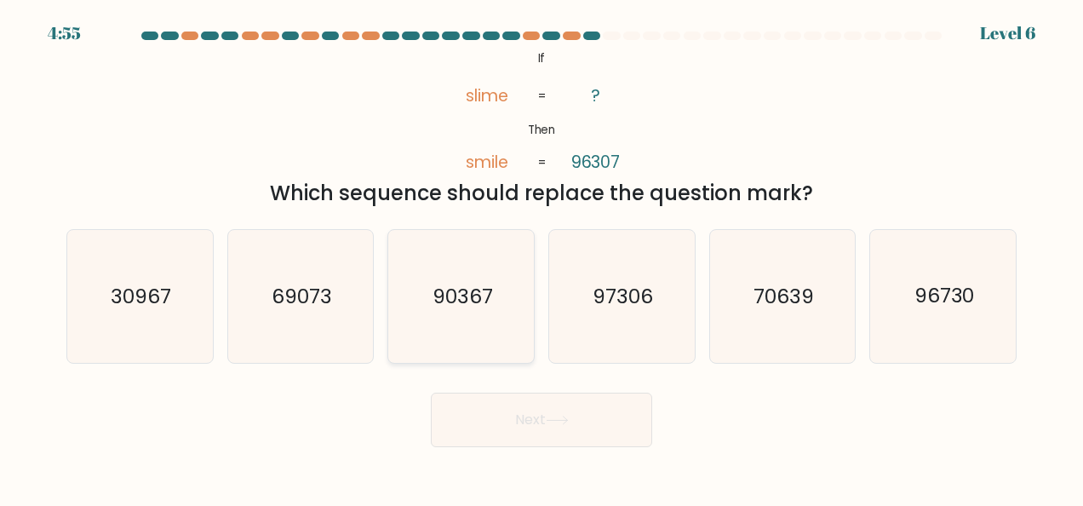
click at [542, 257] on input "c. 90367" at bounding box center [542, 255] width 1 height 4
radio input "true"
click at [569, 422] on icon at bounding box center [557, 420] width 23 height 9
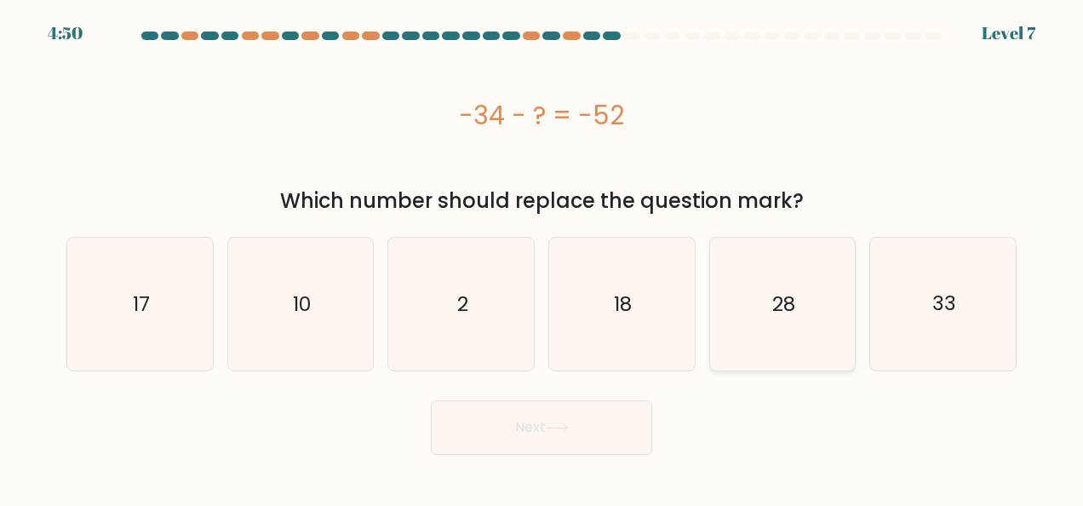
click at [821, 331] on icon "28" at bounding box center [782, 304] width 133 height 133
click at [542, 257] on input "e. 28" at bounding box center [542, 255] width 1 height 4
radio input "true"
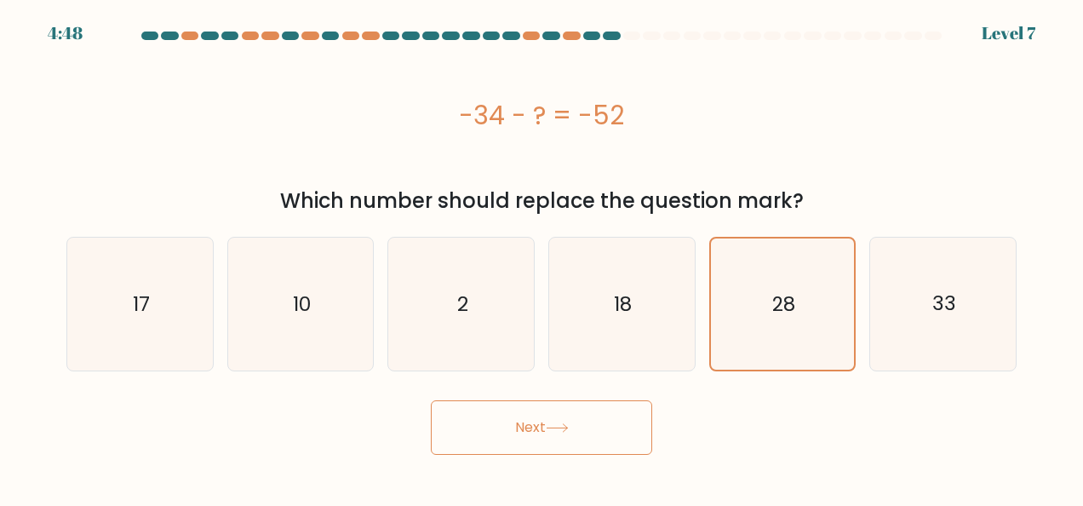
click at [596, 422] on button "Next" at bounding box center [541, 427] width 221 height 55
click at [535, 429] on button "Next" at bounding box center [541, 427] width 221 height 55
click at [513, 419] on button "Next" at bounding box center [541, 427] width 221 height 55
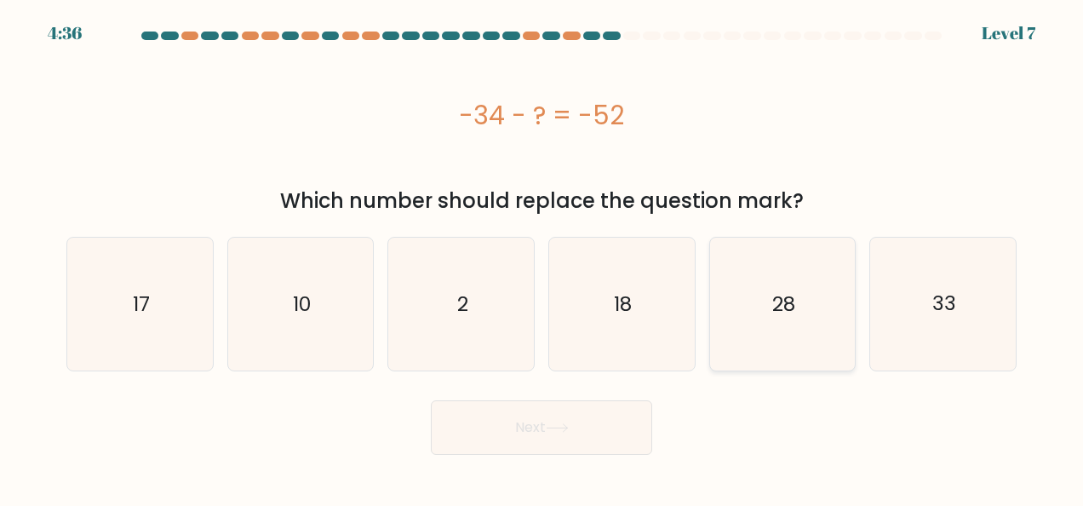
click at [804, 332] on icon "28" at bounding box center [782, 304] width 133 height 133
click at [542, 257] on input "e. 28" at bounding box center [542, 255] width 1 height 4
radio input "true"
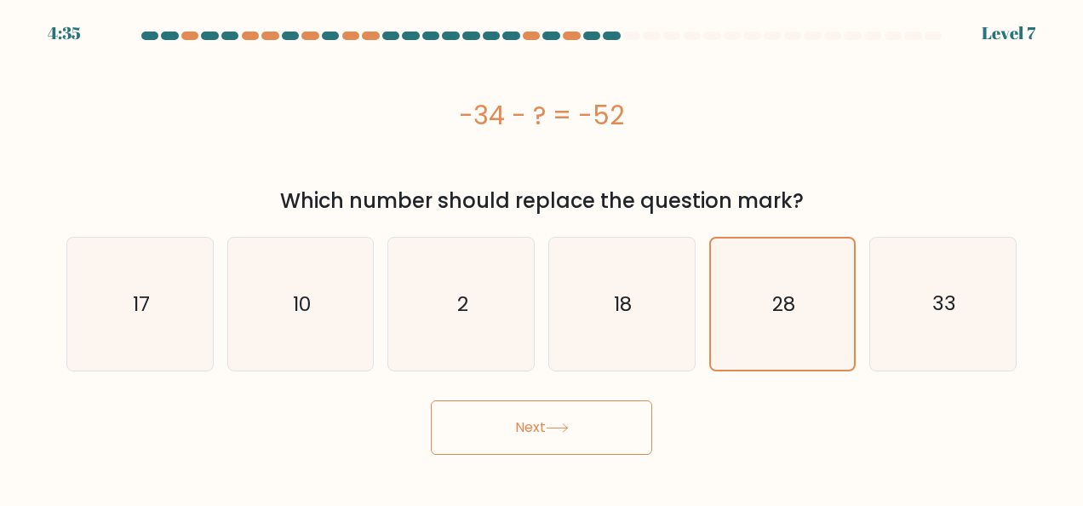
click at [536, 416] on button "Next" at bounding box center [541, 427] width 221 height 55
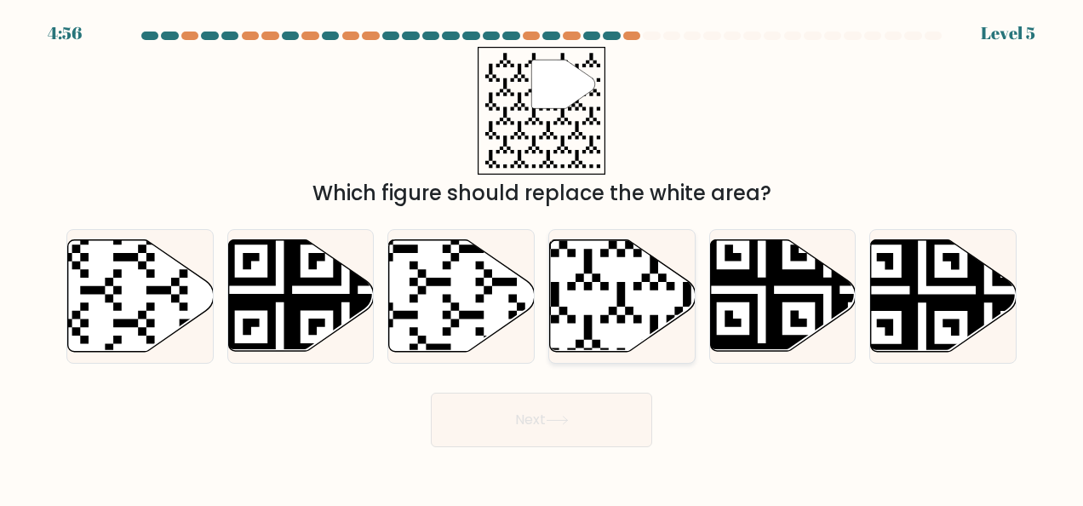
click at [600, 285] on icon at bounding box center [576, 356] width 264 height 264
click at [542, 257] on input "d." at bounding box center [542, 255] width 1 height 4
radio input "true"
click at [585, 414] on button "Next" at bounding box center [541, 420] width 221 height 55
click at [557, 419] on icon at bounding box center [557, 420] width 23 height 9
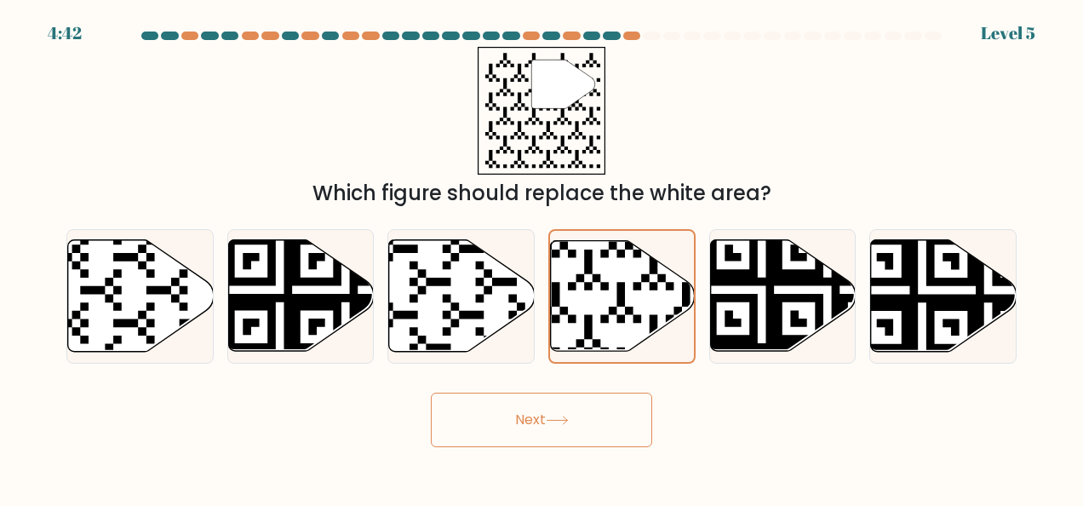
click at [557, 419] on icon at bounding box center [557, 420] width 23 height 9
click at [611, 303] on icon at bounding box center [623, 296] width 146 height 112
click at [542, 257] on input "d." at bounding box center [542, 255] width 1 height 4
radio input "true"
click at [565, 410] on button "Next" at bounding box center [541, 420] width 221 height 55
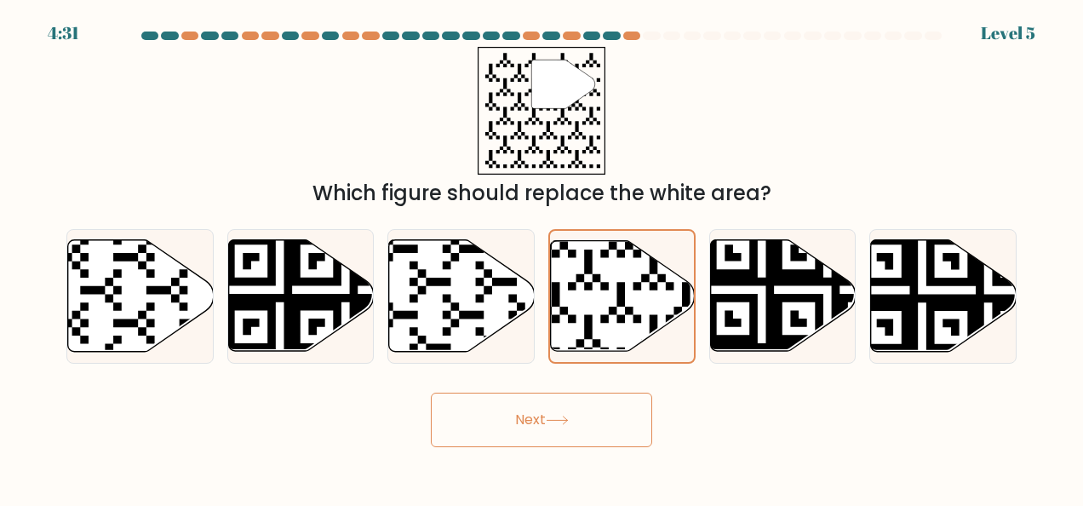
click at [564, 416] on icon at bounding box center [557, 420] width 23 height 9
click at [528, 419] on button "Next" at bounding box center [541, 420] width 221 height 55
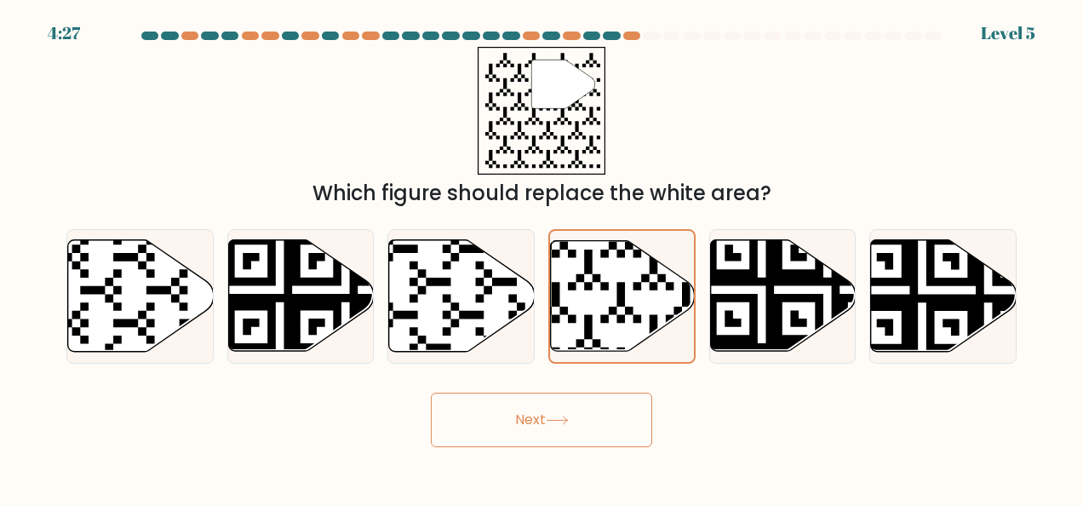
click at [528, 419] on button "Next" at bounding box center [541, 420] width 221 height 55
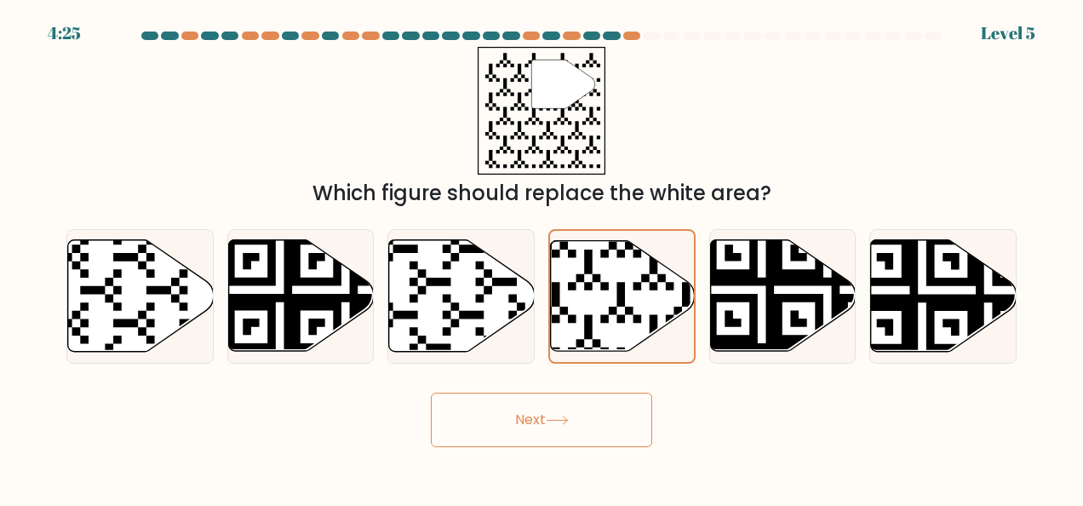
click at [528, 419] on button "Next" at bounding box center [541, 420] width 221 height 55
click at [643, 301] on icon at bounding box center [623, 296] width 146 height 112
click at [542, 257] on input "d." at bounding box center [542, 255] width 1 height 4
radio input "true"
click at [593, 407] on button "Next" at bounding box center [541, 420] width 221 height 55
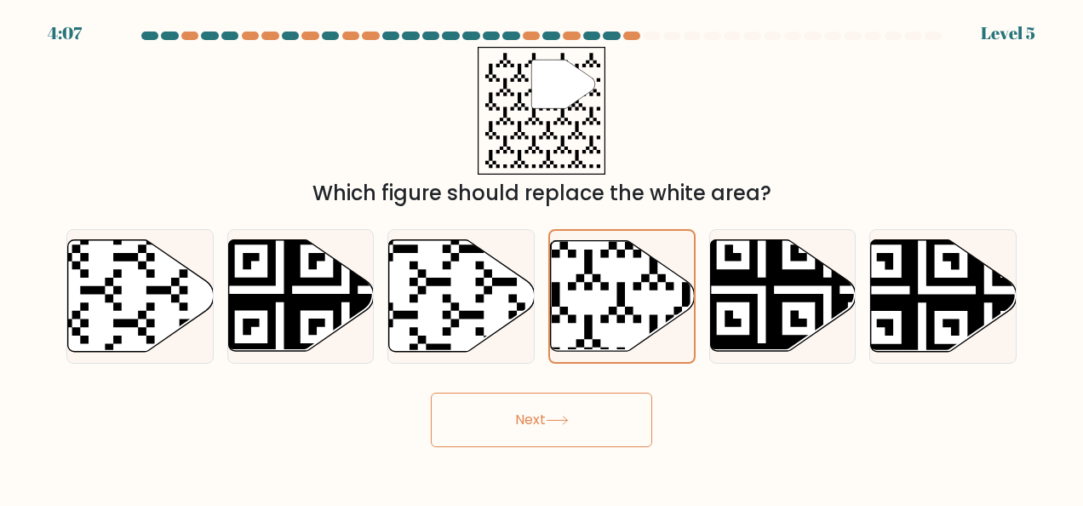
click at [593, 407] on button "Next" at bounding box center [541, 420] width 221 height 55
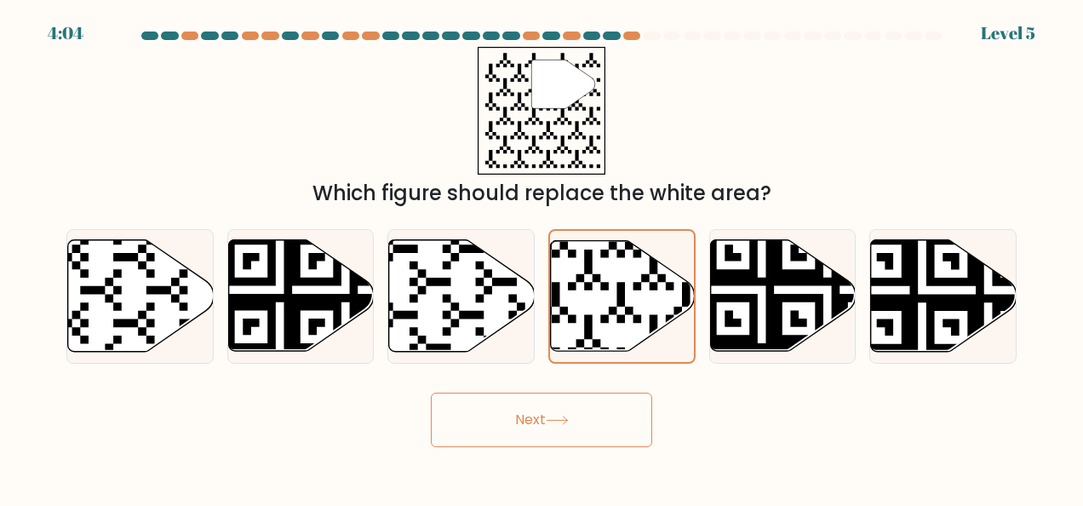
click at [593, 407] on button "Next" at bounding box center [541, 420] width 221 height 55
click at [659, 27] on div "4:01 Level 5" at bounding box center [541, 23] width 1083 height 46
drag, startPoint x: 654, startPoint y: 36, endPoint x: 335, endPoint y: 128, distance: 332.3
drag, startPoint x: 335, startPoint y: 128, endPoint x: 750, endPoint y: 419, distance: 507.5
click at [750, 419] on div "Next" at bounding box center [541, 415] width 971 height 63
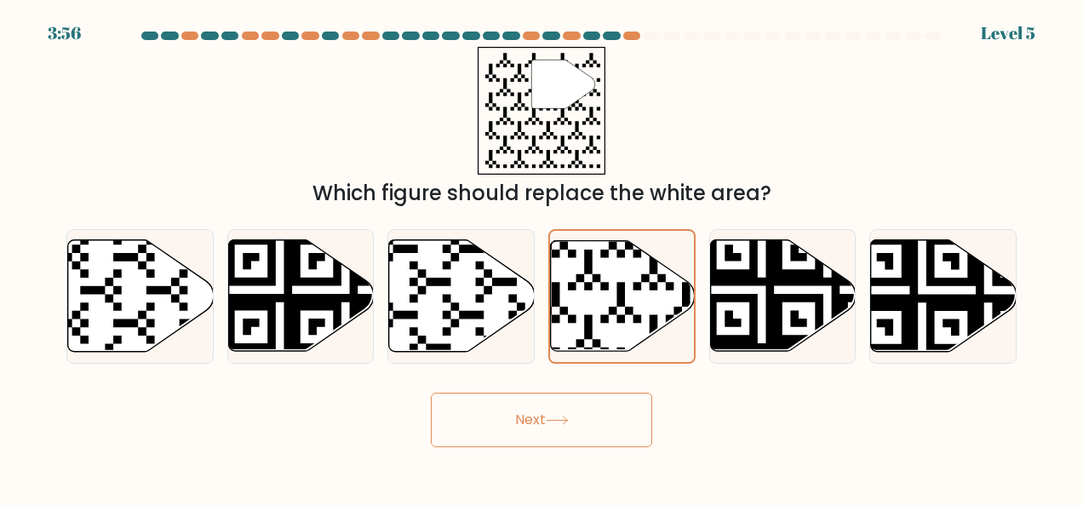
click at [560, 414] on button "Next" at bounding box center [541, 420] width 221 height 55
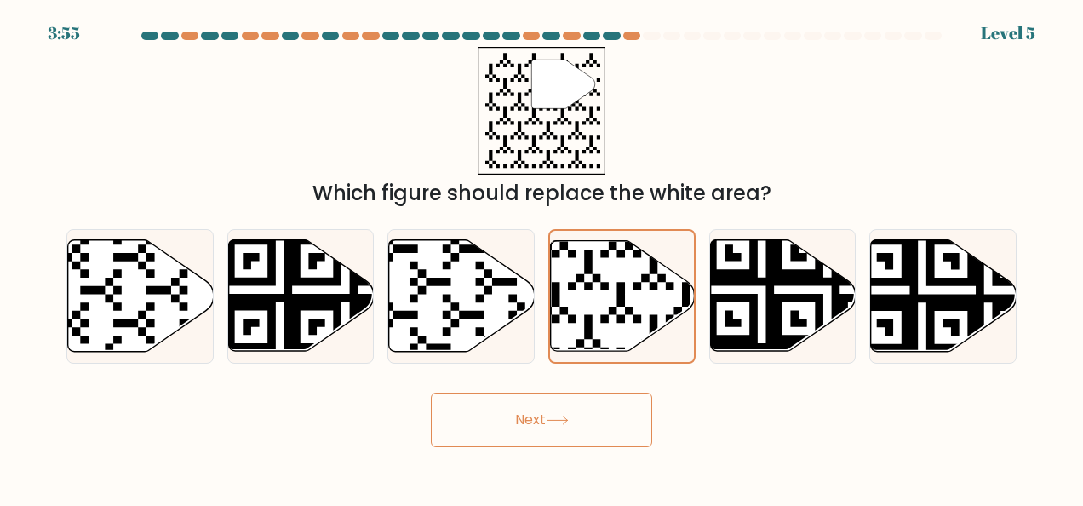
click at [560, 414] on button "Next" at bounding box center [541, 420] width 221 height 55
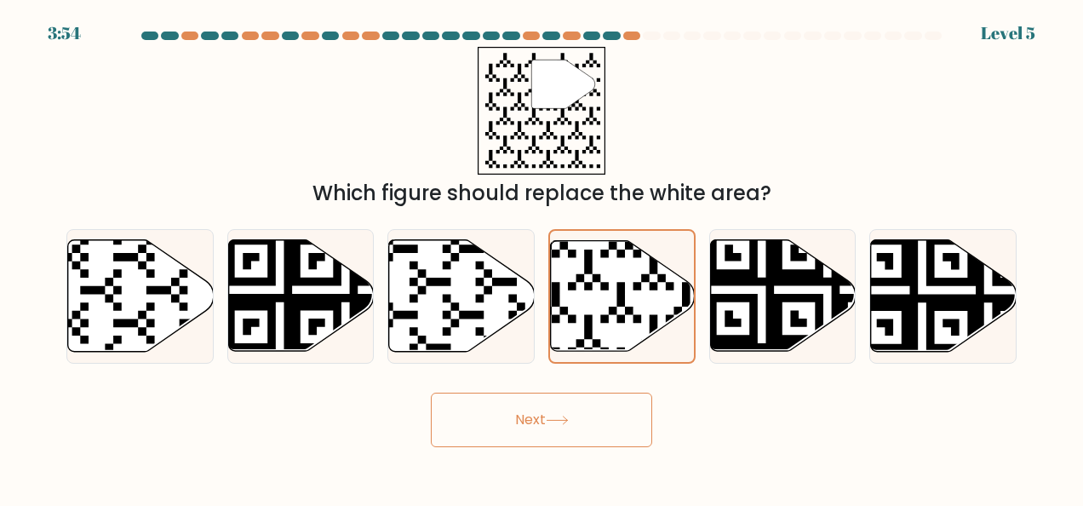
click at [560, 414] on button "Next" at bounding box center [541, 420] width 221 height 55
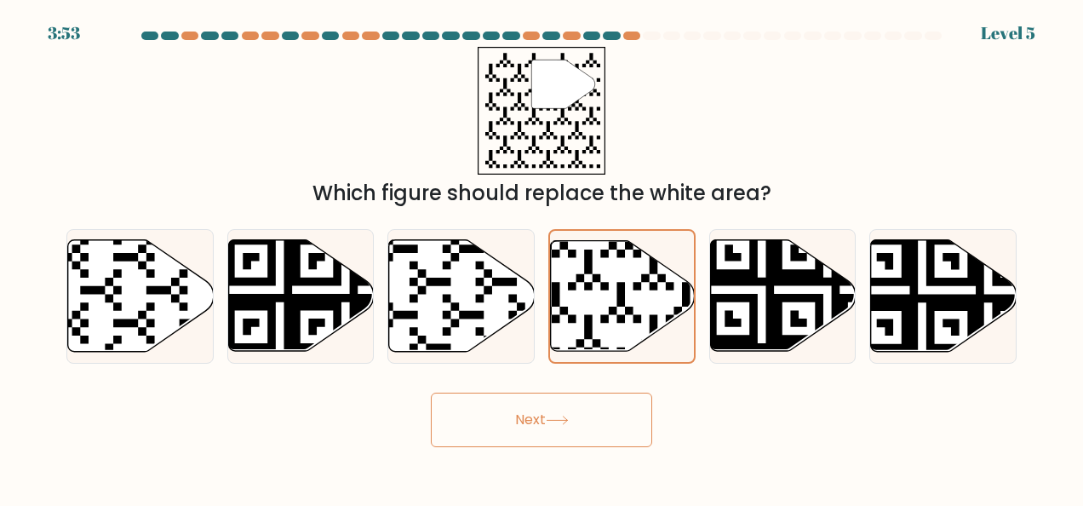
click at [560, 414] on button "Next" at bounding box center [541, 420] width 221 height 55
